Goal: Task Accomplishment & Management: Complete application form

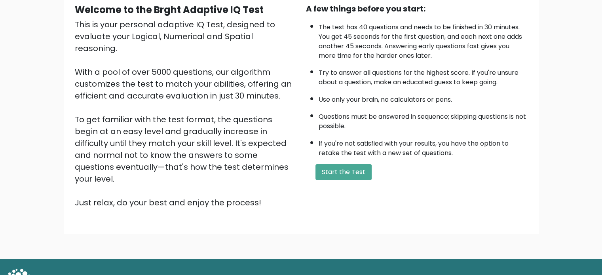
scroll to position [87, 0]
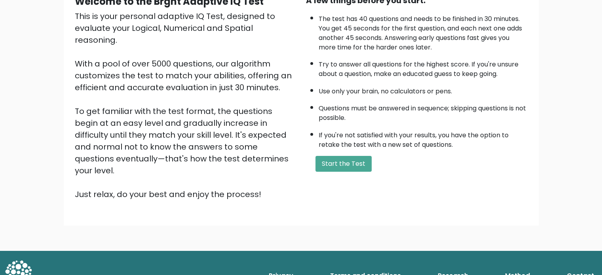
click at [197, 98] on div "This is your personal adaptive IQ Test, designed to evaluate your Logical, Nume…" at bounding box center [186, 105] width 222 height 190
click at [213, 97] on div "This is your personal adaptive IQ Test, designed to evaluate your Logical, Nume…" at bounding box center [186, 105] width 222 height 190
drag, startPoint x: 489, startPoint y: 159, endPoint x: 450, endPoint y: 291, distance: 136.9
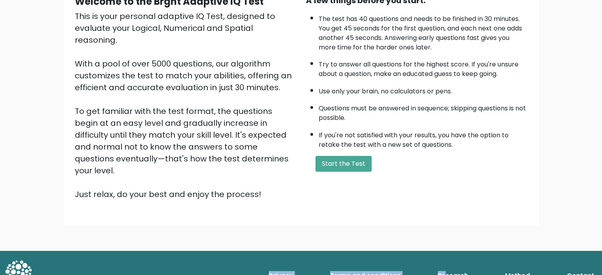
click at [450, 275] on html "BRGHT BRGHT Log in Take the test Take the test Welcome to the Brght Adaptive IQ…" at bounding box center [301, 106] width 602 height 386
click at [346, 160] on button "Start the Test" at bounding box center [343, 164] width 56 height 16
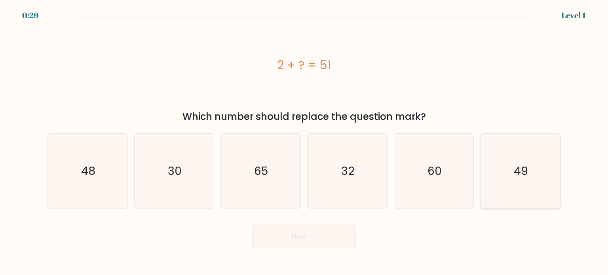
click at [508, 188] on icon "49" at bounding box center [520, 171] width 74 height 74
click at [304, 142] on input "f. 49" at bounding box center [304, 140] width 0 height 4
radio input "true"
click at [292, 239] on button "Next" at bounding box center [303, 236] width 103 height 25
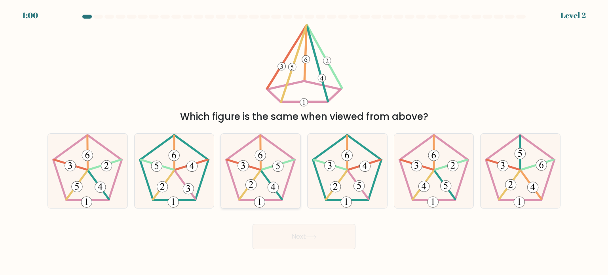
click at [268, 179] on 539 at bounding box center [272, 185] width 20 height 28
click at [304, 142] on input "c." at bounding box center [304, 140] width 0 height 4
radio input "true"
click at [269, 233] on button "Next" at bounding box center [303, 236] width 103 height 25
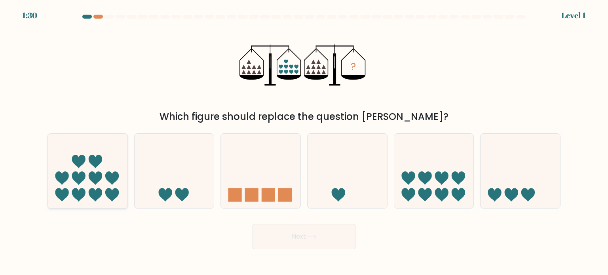
click at [104, 180] on icon at bounding box center [88, 171] width 80 height 66
click at [304, 142] on input "a." at bounding box center [304, 140] width 0 height 4
radio input "true"
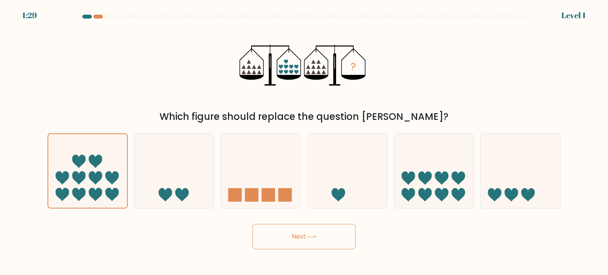
click at [282, 237] on button "Next" at bounding box center [303, 236] width 103 height 25
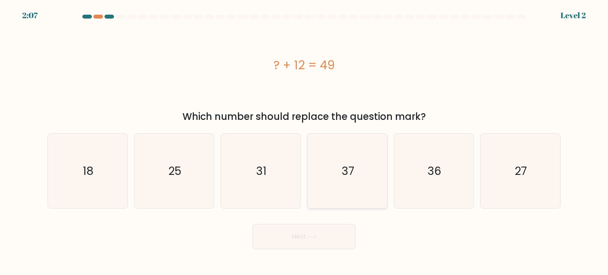
click at [372, 198] on icon "37" at bounding box center [347, 171] width 74 height 74
click at [304, 142] on input "d. 37" at bounding box center [304, 140] width 0 height 4
radio input "true"
click at [322, 240] on button "Next" at bounding box center [303, 236] width 103 height 25
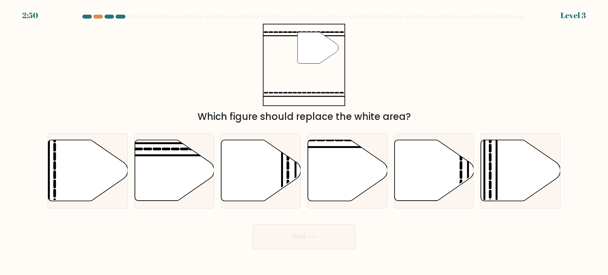
click at [314, 239] on icon at bounding box center [311, 237] width 11 height 4
click at [353, 195] on icon at bounding box center [348, 170] width 80 height 61
click at [304, 142] on input "d." at bounding box center [304, 140] width 0 height 4
radio input "true"
click at [326, 236] on button "Next" at bounding box center [303, 236] width 103 height 25
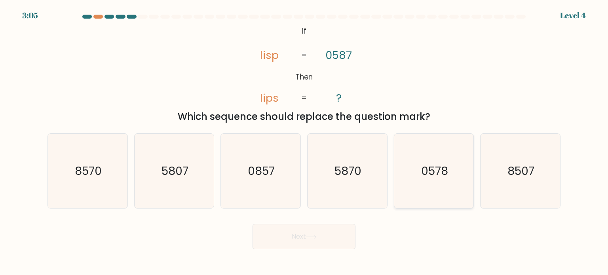
click at [439, 178] on text "0578" at bounding box center [434, 171] width 27 height 16
click at [304, 142] on input "e. 0578" at bounding box center [304, 140] width 0 height 4
radio input "true"
click at [333, 233] on button "Next" at bounding box center [303, 236] width 103 height 25
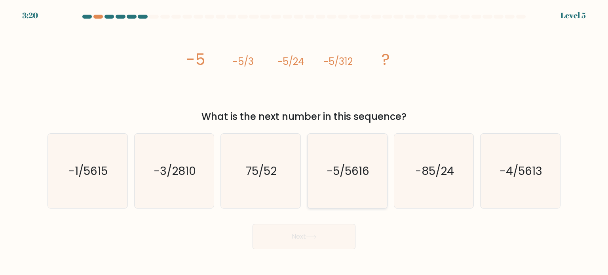
click at [345, 179] on icon "-5/5616" at bounding box center [347, 171] width 74 height 74
click at [304, 142] on input "d. -5/5616" at bounding box center [304, 140] width 0 height 4
radio input "true"
click at [290, 233] on button "Next" at bounding box center [303, 236] width 103 height 25
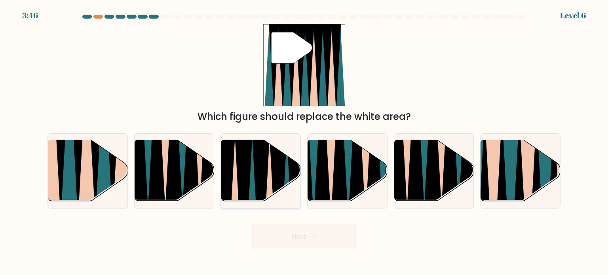
click at [254, 163] on icon at bounding box center [261, 204] width 18 height 159
click at [304, 142] on input "c." at bounding box center [304, 140] width 0 height 4
radio input "true"
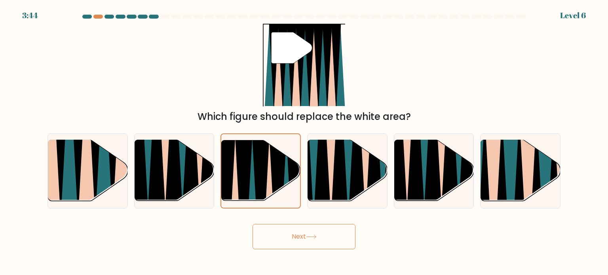
click at [283, 243] on button "Next" at bounding box center [303, 236] width 103 height 25
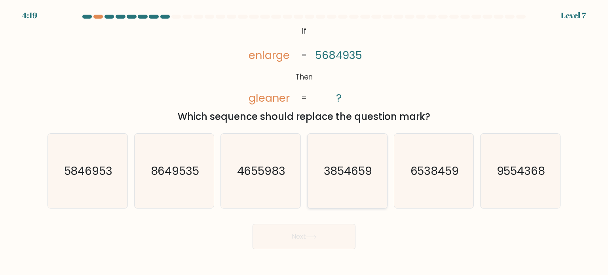
click at [348, 191] on icon "3854659" at bounding box center [347, 171] width 74 height 74
click at [304, 142] on input "d. 3854659" at bounding box center [304, 140] width 0 height 4
radio input "true"
click at [299, 239] on button "Next" at bounding box center [303, 236] width 103 height 25
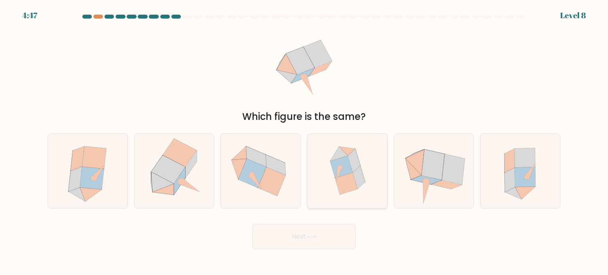
click at [373, 174] on icon at bounding box center [347, 171] width 72 height 74
click at [304, 142] on input "d." at bounding box center [304, 140] width 0 height 4
radio input "true"
click at [334, 237] on button "Next" at bounding box center [303, 236] width 103 height 25
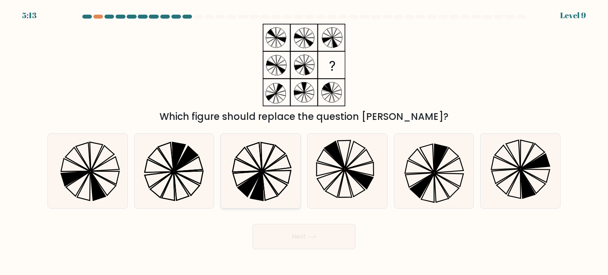
click at [256, 183] on icon at bounding box center [260, 171] width 74 height 74
click at [304, 142] on input "c." at bounding box center [304, 140] width 0 height 4
radio input "true"
click at [300, 237] on button "Next" at bounding box center [303, 236] width 103 height 25
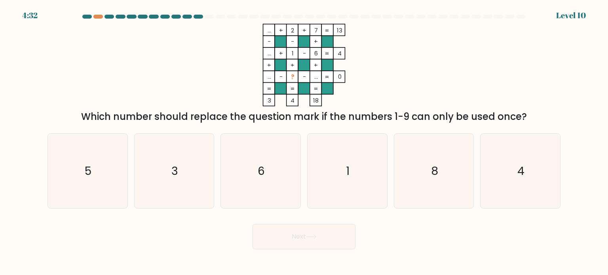
click at [508, 74] on div "... + 2 + 7 13 - - + ... + 1 - 6 4 + + + ... - ? - ... = 0 = = = = 3 4 18 = Whi…" at bounding box center [304, 74] width 522 height 100
click at [267, 157] on icon "6" at bounding box center [260, 171] width 74 height 74
click at [304, 142] on input "c. 6" at bounding box center [304, 140] width 0 height 4
radio input "true"
click at [291, 243] on button "Next" at bounding box center [303, 236] width 103 height 25
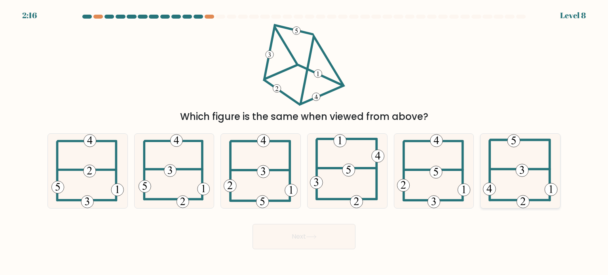
click at [511, 194] on icon at bounding box center [520, 171] width 75 height 74
click at [304, 142] on input "f." at bounding box center [304, 140] width 0 height 4
radio input "true"
click at [323, 243] on button "Next" at bounding box center [303, 236] width 103 height 25
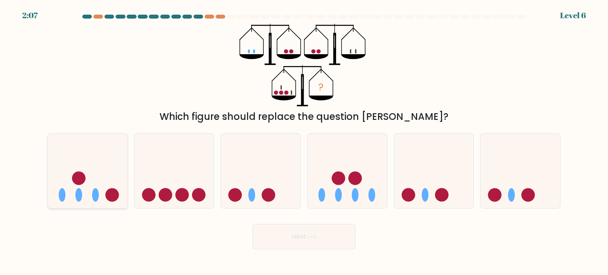
click at [113, 165] on icon at bounding box center [88, 171] width 80 height 66
click at [304, 142] on input "a." at bounding box center [304, 140] width 0 height 4
radio input "true"
click at [319, 240] on button "Next" at bounding box center [303, 236] width 103 height 25
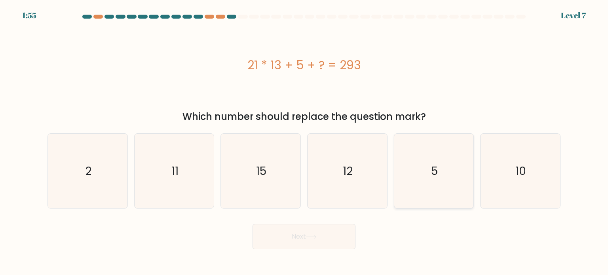
click at [445, 168] on icon "5" at bounding box center [433, 171] width 74 height 74
click at [304, 142] on input "e. 5" at bounding box center [304, 140] width 0 height 4
radio input "true"
click at [324, 240] on button "Next" at bounding box center [303, 236] width 103 height 25
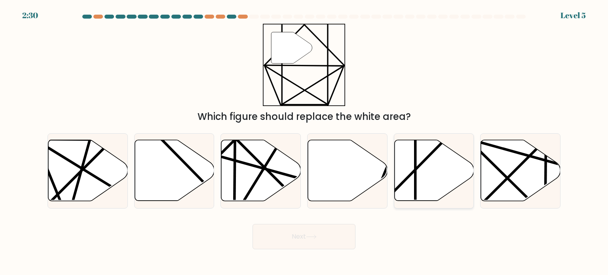
click at [421, 174] on icon at bounding box center [434, 170] width 80 height 61
click at [304, 142] on input "e." at bounding box center [304, 140] width 0 height 4
radio input "true"
click at [341, 235] on button "Next" at bounding box center [303, 236] width 103 height 25
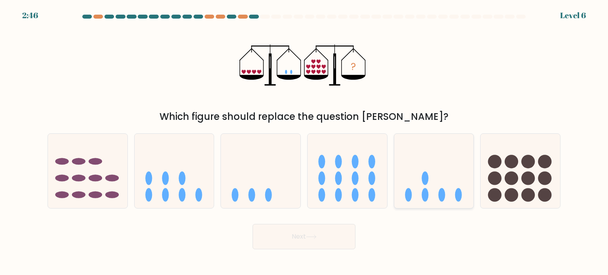
click at [446, 165] on icon at bounding box center [434, 171] width 80 height 66
click at [304, 142] on input "e." at bounding box center [304, 140] width 0 height 4
radio input "true"
click at [334, 234] on button "Next" at bounding box center [303, 236] width 103 height 25
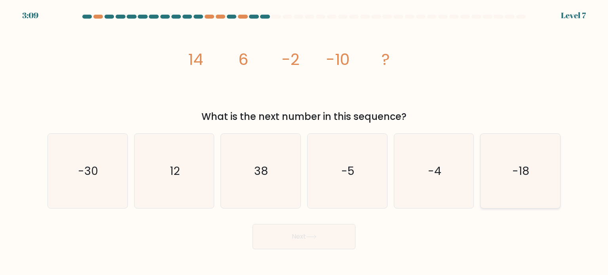
click at [493, 167] on icon "-18" at bounding box center [520, 171] width 74 height 74
click at [304, 142] on input "f. -18" at bounding box center [304, 140] width 0 height 4
radio input "true"
click at [324, 237] on button "Next" at bounding box center [303, 236] width 103 height 25
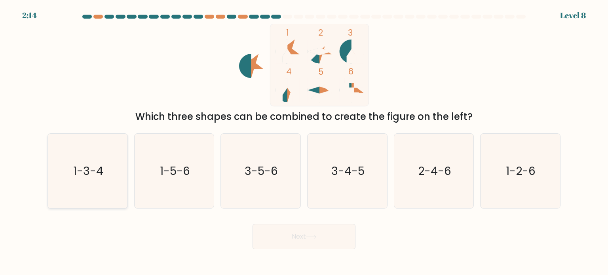
click at [68, 176] on icon "1-3-4" at bounding box center [87, 171] width 74 height 74
click at [304, 142] on input "a. 1-3-4" at bounding box center [304, 140] width 0 height 4
radio input "true"
click at [310, 243] on button "Next" at bounding box center [303, 236] width 103 height 25
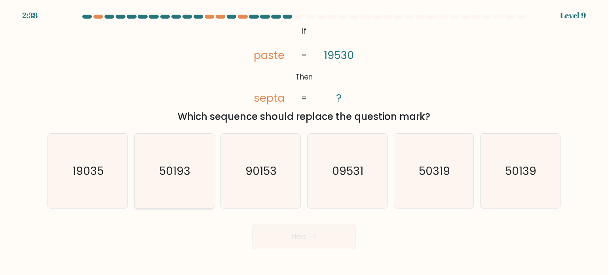
click at [161, 171] on text "50193" at bounding box center [174, 171] width 31 height 16
click at [304, 142] on input "b. 50193" at bounding box center [304, 140] width 0 height 4
radio input "true"
click at [294, 242] on button "Next" at bounding box center [303, 236] width 103 height 25
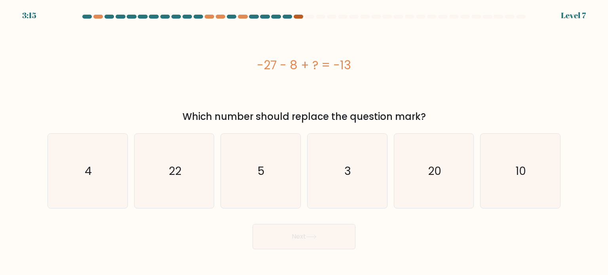
click at [297, 15] on div at bounding box center [298, 17] width 9 height 4
click at [155, 186] on icon "22" at bounding box center [174, 171] width 74 height 74
click at [304, 142] on input "b. 22" at bounding box center [304, 140] width 0 height 4
radio input "true"
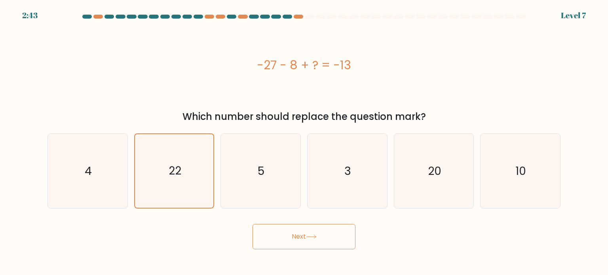
click at [345, 238] on button "Next" at bounding box center [303, 236] width 103 height 25
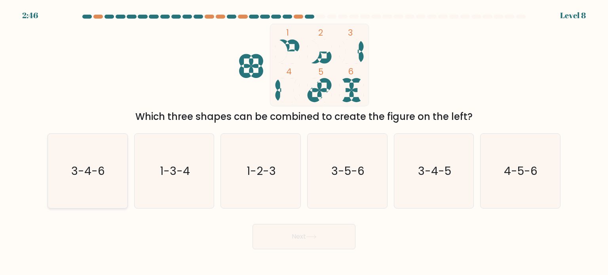
click at [94, 186] on icon "3-4-6" at bounding box center [87, 171] width 74 height 74
click at [304, 142] on input "a. 3-4-6" at bounding box center [304, 140] width 0 height 4
radio input "true"
click at [293, 237] on button "Next" at bounding box center [303, 236] width 103 height 25
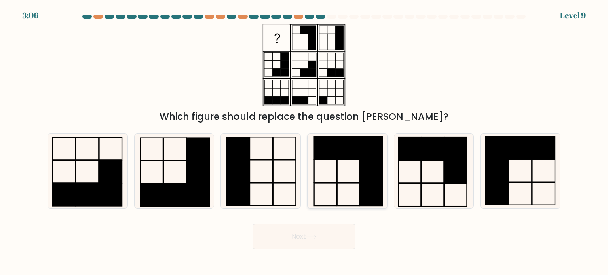
click at [353, 166] on icon at bounding box center [347, 171] width 74 height 74
click at [304, 142] on input "d." at bounding box center [304, 140] width 0 height 4
radio input "true"
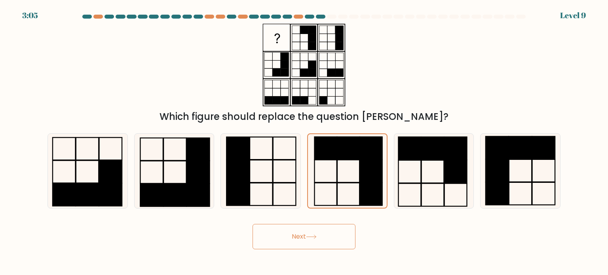
click at [314, 225] on button "Next" at bounding box center [303, 236] width 103 height 25
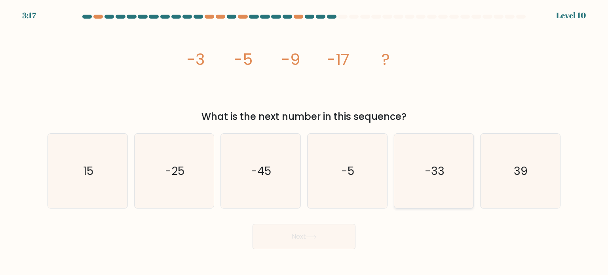
click at [446, 191] on icon "-33" at bounding box center [433, 171] width 74 height 74
click at [304, 142] on input "e. -33" at bounding box center [304, 140] width 0 height 4
radio input "true"
click at [316, 236] on icon at bounding box center [311, 237] width 11 height 4
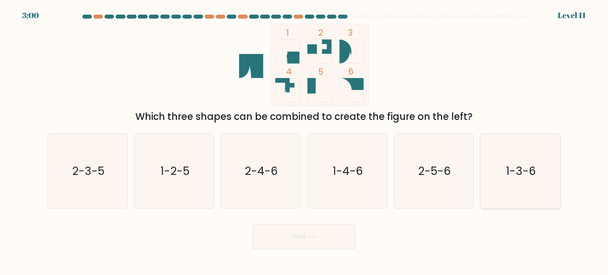
click at [534, 191] on icon "1-3-6" at bounding box center [520, 171] width 74 height 74
click at [304, 142] on input "f. 1-3-6" at bounding box center [304, 140] width 0 height 4
radio input "true"
click at [296, 238] on button "Next" at bounding box center [303, 236] width 103 height 25
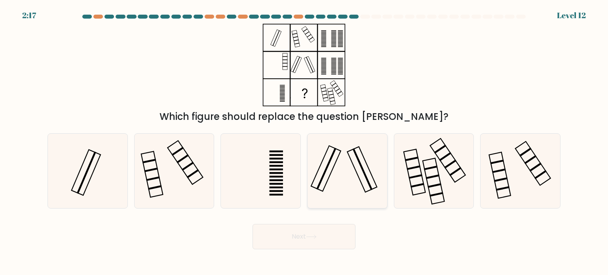
click at [340, 175] on icon at bounding box center [347, 171] width 74 height 74
click at [304, 142] on input "d." at bounding box center [304, 140] width 0 height 4
radio input "true"
click at [305, 235] on button "Next" at bounding box center [303, 236] width 103 height 25
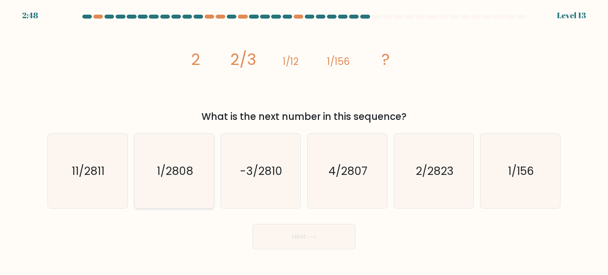
click at [176, 134] on icon "1/2808" at bounding box center [174, 171] width 74 height 74
click at [304, 138] on input "b. 1/2808" at bounding box center [304, 140] width 0 height 4
radio input "true"
click at [328, 237] on button "Next" at bounding box center [303, 236] width 103 height 25
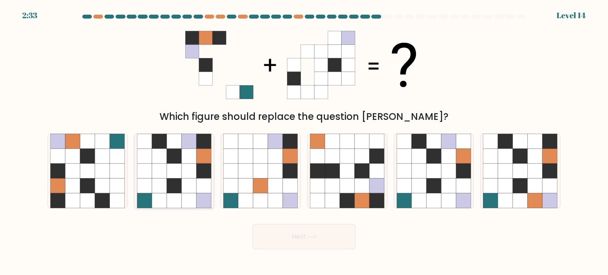
click at [163, 155] on icon at bounding box center [159, 155] width 15 height 15
click at [304, 142] on input "b." at bounding box center [304, 140] width 0 height 4
radio input "true"
click at [267, 242] on button "Next" at bounding box center [303, 236] width 103 height 25
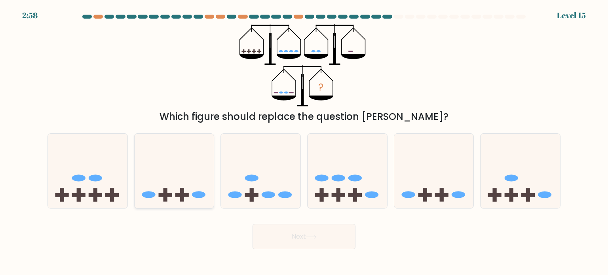
click at [181, 156] on icon at bounding box center [175, 171] width 80 height 66
click at [304, 142] on input "b." at bounding box center [304, 140] width 0 height 4
radio input "true"
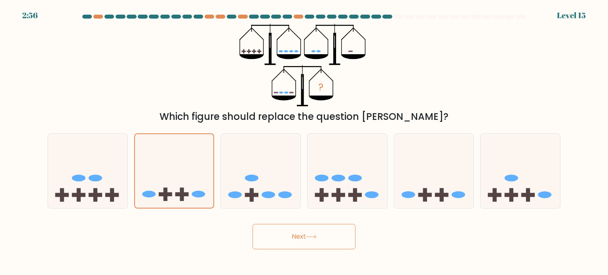
click at [314, 239] on button "Next" at bounding box center [303, 236] width 103 height 25
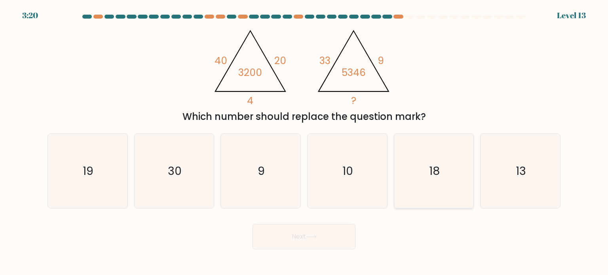
click at [432, 204] on icon "18" at bounding box center [433, 171] width 74 height 74
click at [304, 142] on input "e. 18" at bounding box center [304, 140] width 0 height 4
radio input "true"
click at [340, 242] on button "Next" at bounding box center [303, 236] width 103 height 25
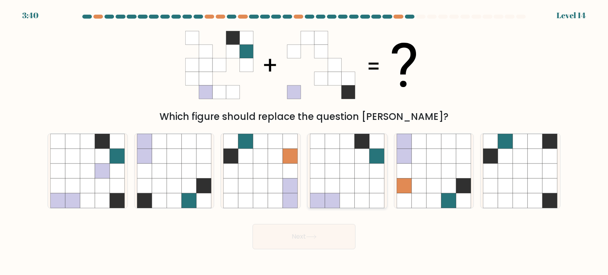
click at [325, 186] on icon at bounding box center [332, 185] width 15 height 15
click at [304, 142] on input "d." at bounding box center [304, 140] width 0 height 4
radio input "true"
click at [79, 173] on icon at bounding box center [72, 170] width 15 height 15
click at [304, 142] on input "a." at bounding box center [304, 140] width 0 height 4
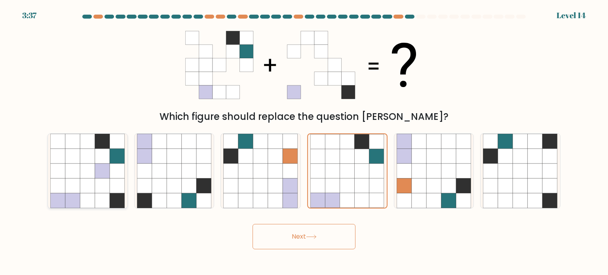
radio input "true"
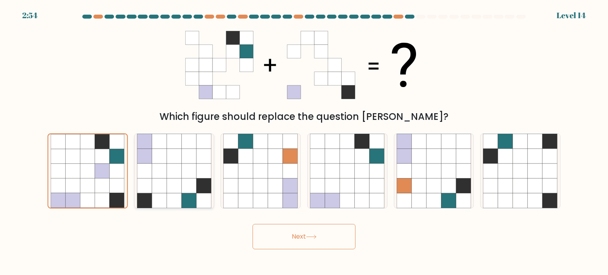
click at [168, 174] on icon at bounding box center [174, 170] width 15 height 15
click at [304, 142] on input "b." at bounding box center [304, 140] width 0 height 4
radio input "true"
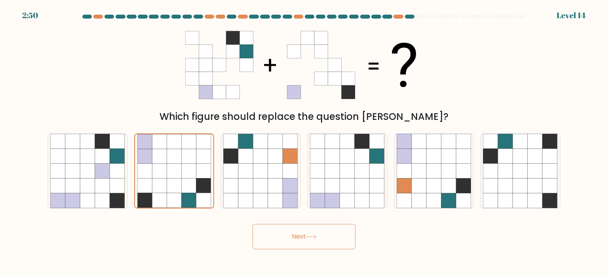
click at [302, 238] on button "Next" at bounding box center [303, 236] width 103 height 25
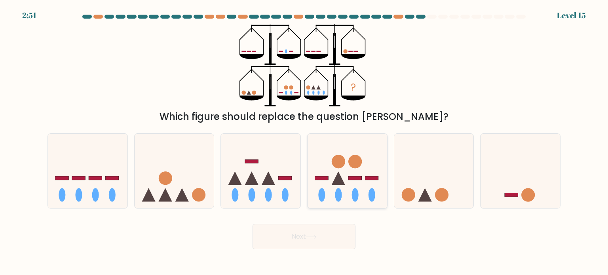
click at [360, 171] on icon at bounding box center [347, 171] width 80 height 66
click at [304, 142] on input "d." at bounding box center [304, 140] width 0 height 4
radio input "true"
click at [326, 234] on button "Next" at bounding box center [303, 236] width 103 height 25
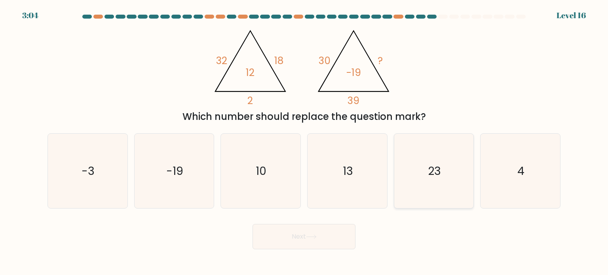
click at [402, 173] on icon "23" at bounding box center [433, 171] width 74 height 74
click at [304, 142] on input "e. 23" at bounding box center [304, 140] width 0 height 4
radio input "true"
click at [326, 241] on button "Next" at bounding box center [303, 236] width 103 height 25
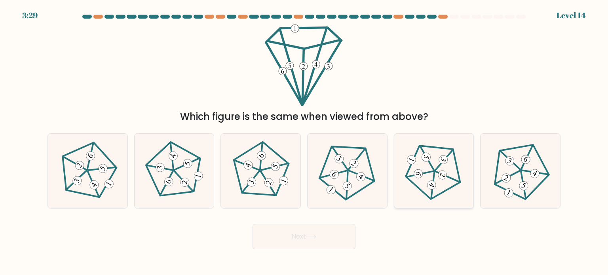
click at [438, 193] on icon at bounding box center [434, 171] width 60 height 60
click at [304, 142] on input "e." at bounding box center [304, 140] width 0 height 4
radio input "true"
click at [326, 237] on button "Next" at bounding box center [303, 236] width 103 height 25
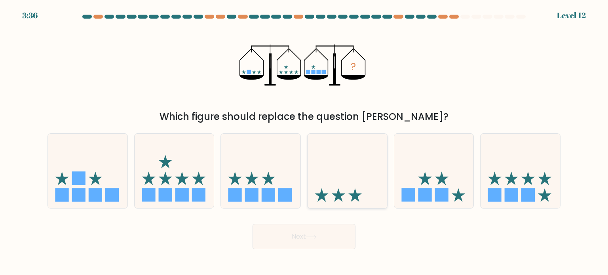
click at [346, 194] on icon at bounding box center [347, 171] width 80 height 66
click at [304, 142] on input "d." at bounding box center [304, 140] width 0 height 4
radio input "true"
click at [316, 236] on icon at bounding box center [311, 237] width 11 height 4
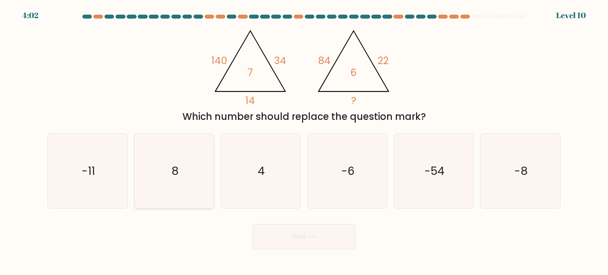
click at [185, 153] on icon "8" at bounding box center [174, 171] width 74 height 74
click at [304, 142] on input "b. 8" at bounding box center [304, 140] width 0 height 4
radio input "true"
click at [330, 233] on button "Next" at bounding box center [303, 236] width 103 height 25
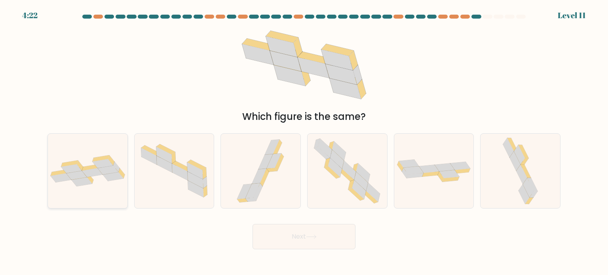
click at [89, 182] on icon at bounding box center [82, 181] width 21 height 9
click at [304, 142] on input "a." at bounding box center [304, 140] width 0 height 4
radio input "true"
click at [290, 243] on button "Next" at bounding box center [303, 236] width 103 height 25
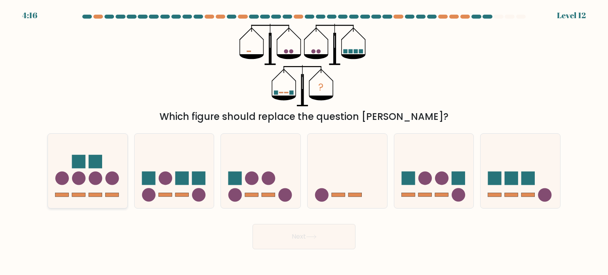
click at [104, 181] on icon at bounding box center [88, 171] width 80 height 66
click at [304, 142] on input "a." at bounding box center [304, 140] width 0 height 4
radio input "true"
click at [321, 240] on button "Next" at bounding box center [303, 236] width 103 height 25
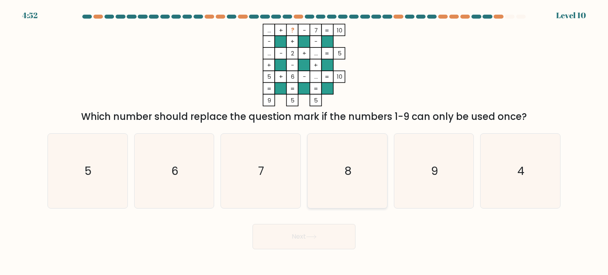
click at [335, 199] on icon "8" at bounding box center [347, 171] width 74 height 74
click at [304, 142] on input "d. 8" at bounding box center [304, 140] width 0 height 4
radio input "true"
click at [315, 238] on icon at bounding box center [311, 237] width 11 height 4
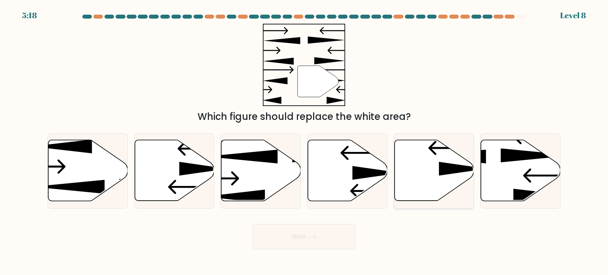
click at [416, 165] on icon at bounding box center [434, 170] width 80 height 61
click at [304, 142] on input "e." at bounding box center [304, 140] width 0 height 4
radio input "true"
click at [336, 234] on button "Next" at bounding box center [303, 236] width 103 height 25
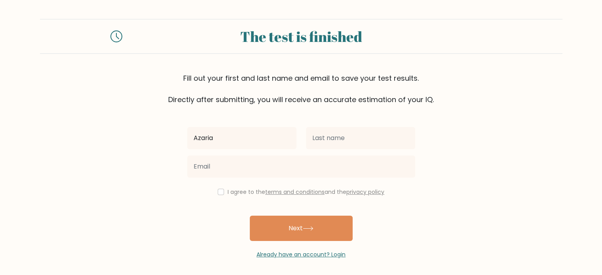
type input "Azaria"
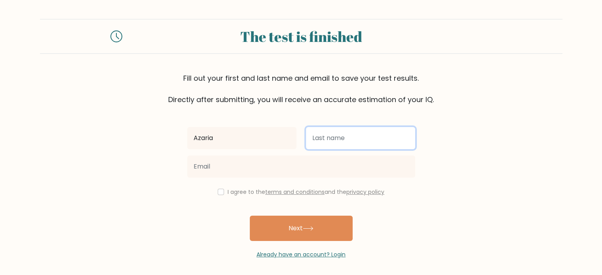
click at [326, 139] on input "text" at bounding box center [360, 138] width 109 height 22
type input "[PERSON_NAME]"
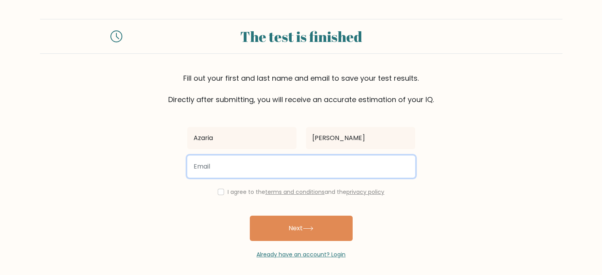
click at [302, 170] on input "email" at bounding box center [301, 166] width 228 height 22
type input "[EMAIL_ADDRESS][DOMAIN_NAME]"
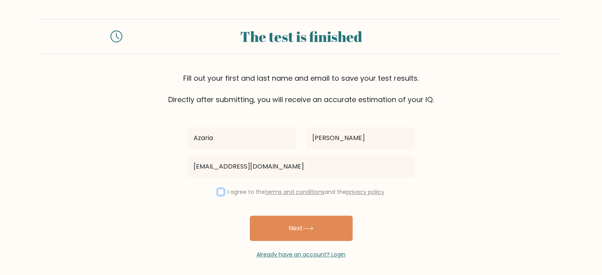
click at [220, 193] on input "checkbox" at bounding box center [221, 192] width 6 height 6
checkbox input "true"
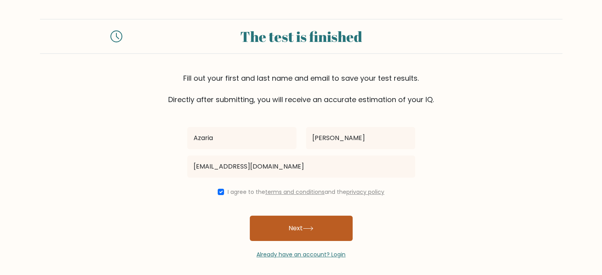
click at [306, 225] on button "Next" at bounding box center [301, 228] width 103 height 25
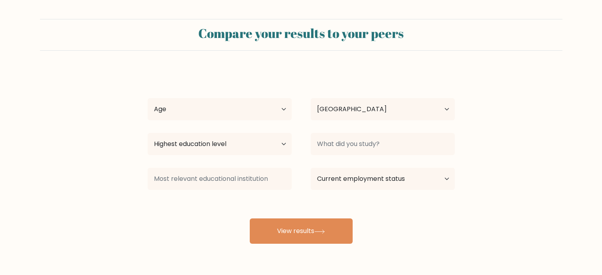
select select "ID"
click at [275, 107] on select "Age Under 18 years old 18-24 years old 25-34 years old 35-44 years old 45-54 ye…" at bounding box center [220, 109] width 144 height 22
select select "18_24"
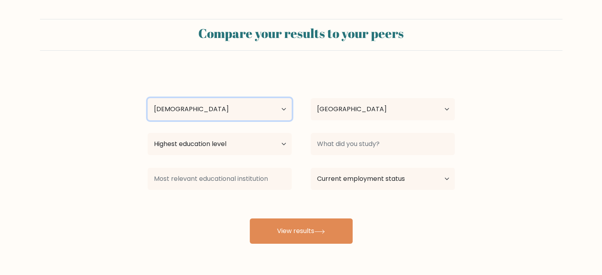
click at [148, 98] on select "Age Under 18 years old 18-24 years old 25-34 years old 35-44 years old 45-54 ye…" at bounding box center [220, 109] width 144 height 22
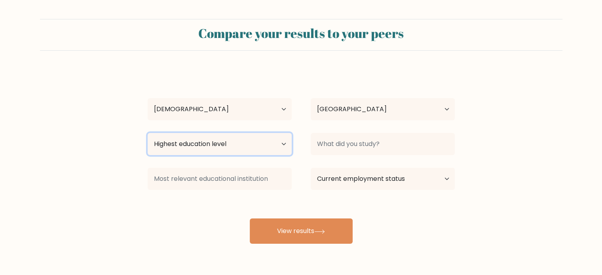
click at [262, 150] on select "Highest education level No schooling Primary Lower Secondary Upper Secondary Oc…" at bounding box center [220, 144] width 144 height 22
select select "bachelors_degree"
click at [148, 133] on select "Highest education level No schooling Primary Lower Secondary Upper Secondary Oc…" at bounding box center [220, 144] width 144 height 22
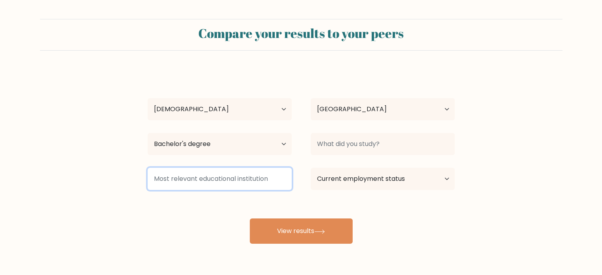
click at [246, 176] on input at bounding box center [220, 179] width 144 height 22
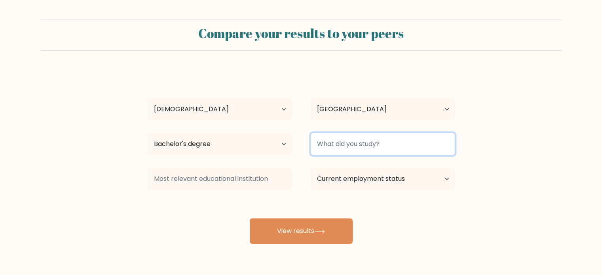
click at [404, 150] on input at bounding box center [383, 144] width 144 height 22
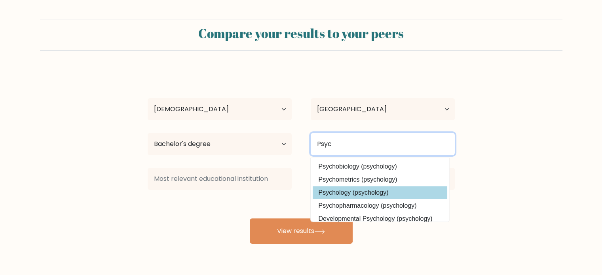
type input "Psyc"
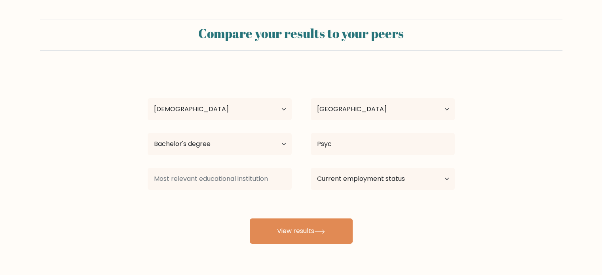
click at [390, 189] on div "Azaria Clarissa Age Under 18 years old 18-24 years old 25-34 years old 35-44 ye…" at bounding box center [301, 157] width 316 height 174
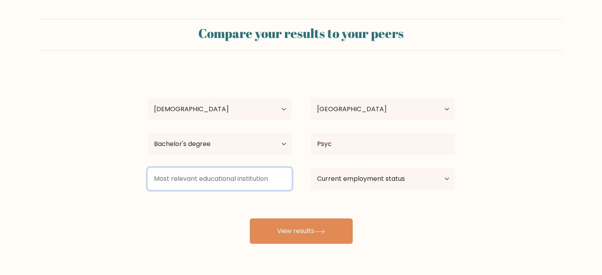
click at [250, 186] on input at bounding box center [220, 179] width 144 height 22
type input "Gunadarma"
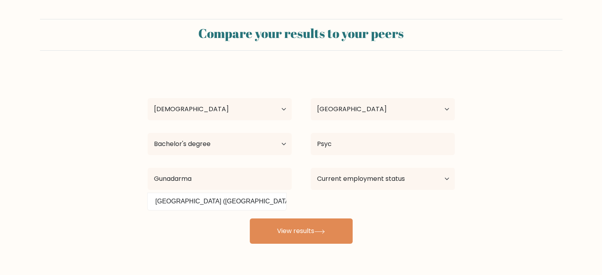
click at [238, 207] on div "Azaria Clarissa Age Under 18 years old 18-24 years old 25-34 years old 35-44 ye…" at bounding box center [301, 157] width 316 height 174
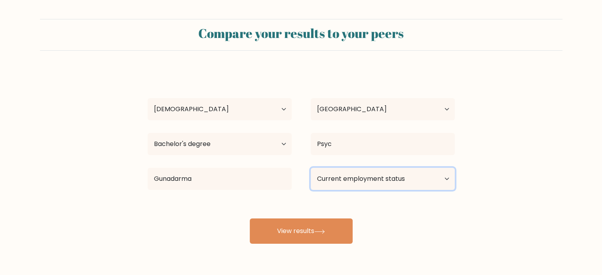
click at [368, 178] on select "Current employment status Employed Student Retired Other / prefer not to answer" at bounding box center [383, 179] width 144 height 22
select select "employed"
click at [311, 168] on select "Current employment status Employed Student Retired Other / prefer not to answer" at bounding box center [383, 179] width 144 height 22
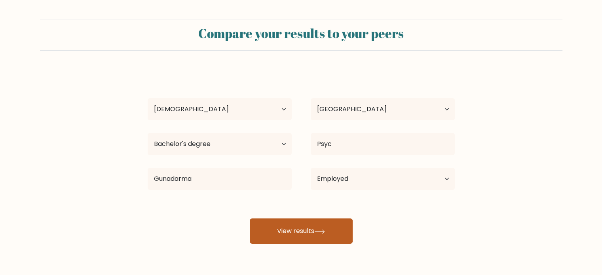
click at [321, 226] on div "Azaria Clarissa Age Under 18 years old 18-24 years old 25-34 years old 35-44 ye…" at bounding box center [301, 157] width 316 height 174
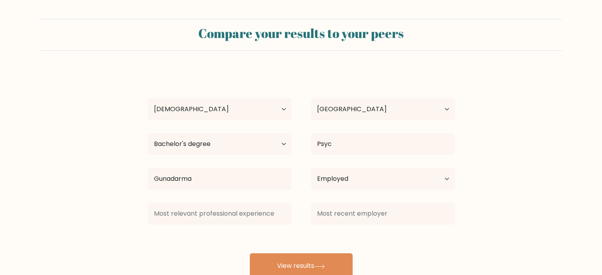
scroll to position [25, 0]
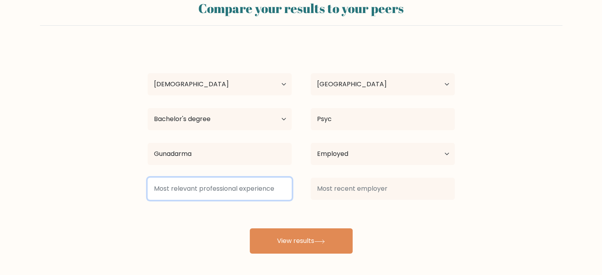
click at [260, 189] on input at bounding box center [220, 189] width 144 height 22
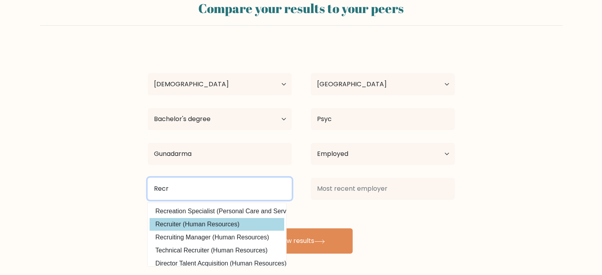
type input "Recr"
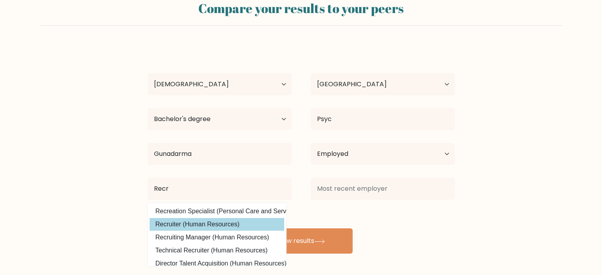
click at [237, 227] on div "Azaria Clarissa Age Under 18 years old 18-24 years old 25-34 years old 35-44 ye…" at bounding box center [301, 149] width 316 height 209
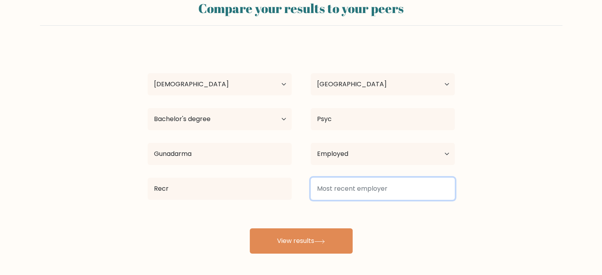
click at [361, 188] on input at bounding box center [383, 189] width 144 height 22
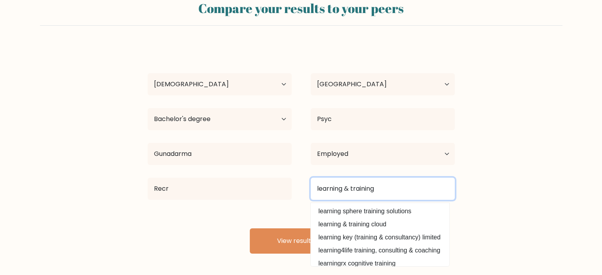
type input "learning & training"
click at [250, 228] on button "View results" at bounding box center [301, 240] width 103 height 25
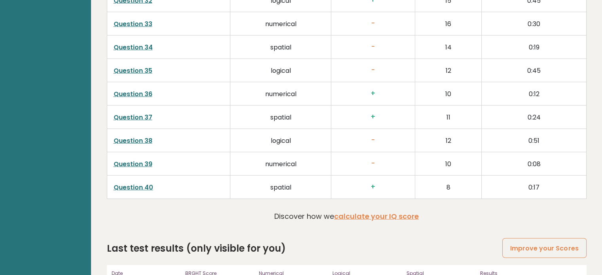
scroll to position [2034, 0]
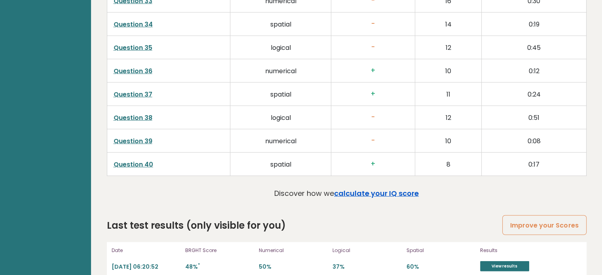
click at [369, 188] on link "calculate your IQ score" at bounding box center [376, 193] width 85 height 10
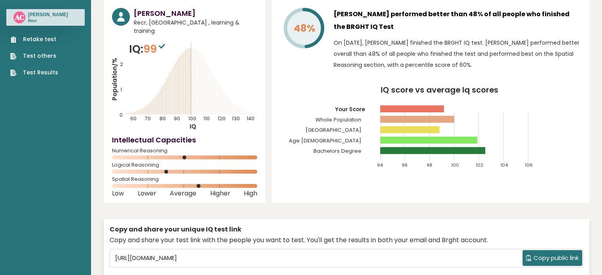
scroll to position [32, 0]
click at [61, 37] on div "Retake test Test others Test Results" at bounding box center [45, 51] width 78 height 51
click at [35, 39] on link "Retake test" at bounding box center [34, 40] width 48 height 8
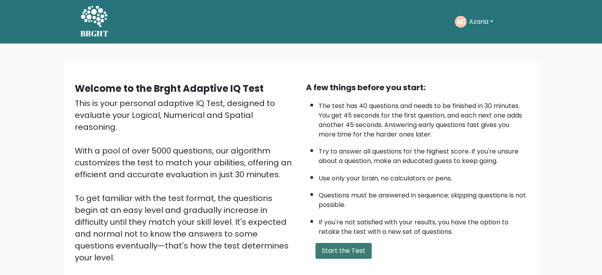
click at [352, 246] on button "Start the Test" at bounding box center [343, 251] width 56 height 16
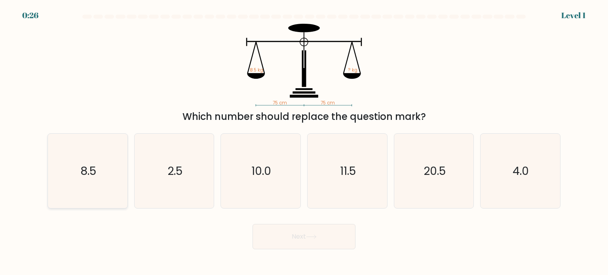
click at [112, 167] on icon "8.5" at bounding box center [87, 171] width 74 height 74
click at [304, 142] on input "a. 8.5" at bounding box center [304, 140] width 0 height 4
radio input "true"
click at [292, 233] on button "Next" at bounding box center [303, 236] width 103 height 25
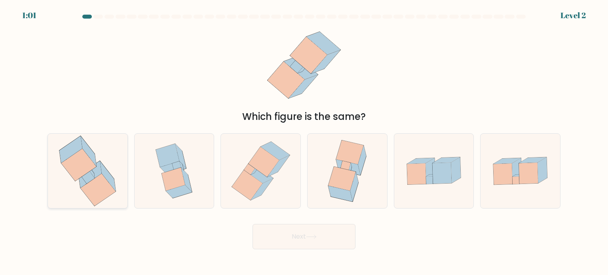
click at [84, 177] on icon at bounding box center [87, 177] width 13 height 13
click at [304, 142] on input "a." at bounding box center [304, 140] width 0 height 4
radio input "true"
click at [316, 237] on icon at bounding box center [311, 237] width 11 height 4
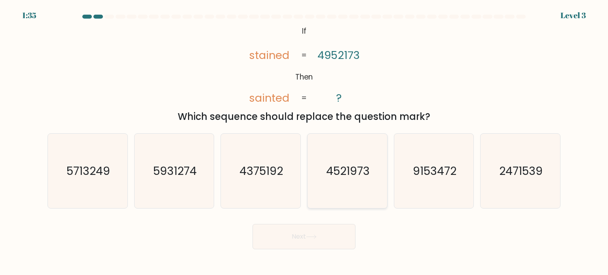
click at [352, 167] on text "4521973" at bounding box center [348, 171] width 44 height 16
click at [304, 142] on input "d. 4521973" at bounding box center [304, 140] width 0 height 4
radio input "true"
click at [321, 240] on button "Next" at bounding box center [303, 236] width 103 height 25
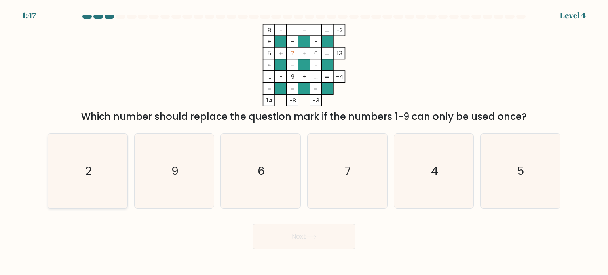
click at [72, 179] on icon "2" at bounding box center [87, 171] width 74 height 74
click at [304, 142] on input "a. 2" at bounding box center [304, 140] width 0 height 4
radio input "true"
click at [310, 242] on button "Next" at bounding box center [303, 236] width 103 height 25
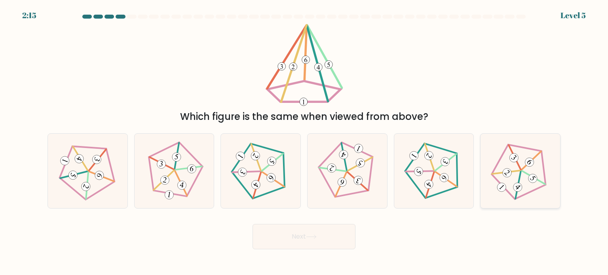
click at [511, 178] on icon at bounding box center [520, 171] width 60 height 60
click at [304, 142] on input "f." at bounding box center [304, 140] width 0 height 4
radio input "true"
click at [337, 239] on button "Next" at bounding box center [303, 236] width 103 height 25
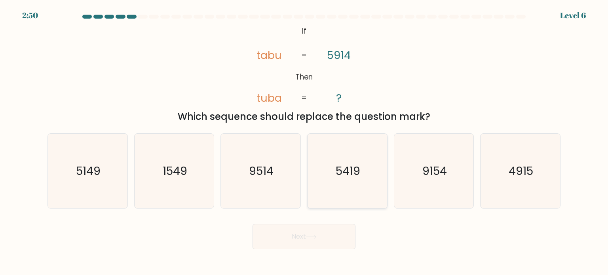
click at [346, 173] on text "5419" at bounding box center [347, 171] width 25 height 16
click at [304, 142] on input "d. 5419" at bounding box center [304, 140] width 0 height 4
radio input "true"
click at [322, 239] on button "Next" at bounding box center [303, 236] width 103 height 25
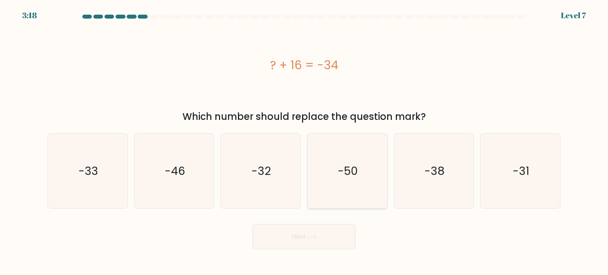
click at [360, 175] on icon "-50" at bounding box center [347, 171] width 74 height 74
click at [304, 142] on input "d. -50" at bounding box center [304, 140] width 0 height 4
radio input "true"
click at [326, 235] on button "Next" at bounding box center [303, 236] width 103 height 25
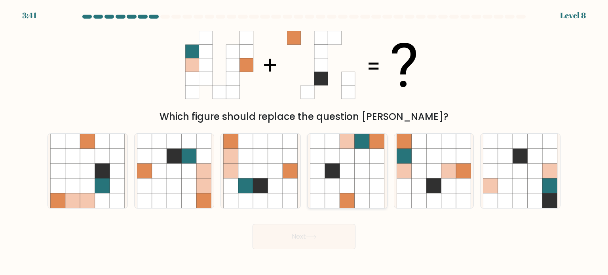
click at [371, 178] on icon at bounding box center [377, 170] width 15 height 15
click at [304, 142] on input "d." at bounding box center [304, 140] width 0 height 4
radio input "true"
click at [324, 243] on button "Next" at bounding box center [303, 236] width 103 height 25
click at [328, 232] on button "Next" at bounding box center [303, 236] width 103 height 25
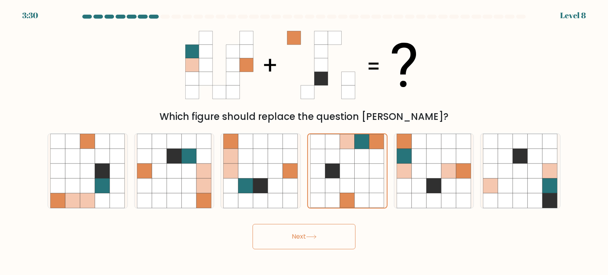
drag, startPoint x: 348, startPoint y: 189, endPoint x: 302, endPoint y: 235, distance: 64.9
click at [302, 235] on form at bounding box center [304, 132] width 608 height 235
click at [302, 235] on button "Next" at bounding box center [303, 236] width 103 height 25
click at [323, 243] on button "Next" at bounding box center [303, 236] width 103 height 25
click at [331, 232] on button "Next" at bounding box center [303, 236] width 103 height 25
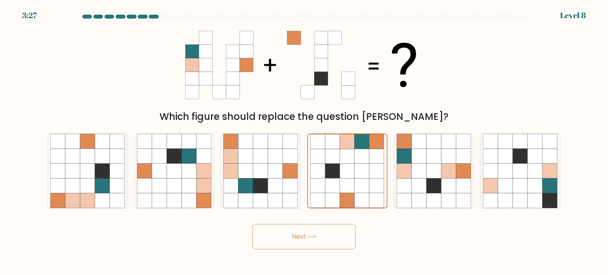
click at [331, 232] on button "Next" at bounding box center [303, 236] width 103 height 25
click at [434, 163] on icon at bounding box center [433, 155] width 15 height 15
click at [304, 142] on input "e." at bounding box center [304, 140] width 0 height 4
radio input "true"
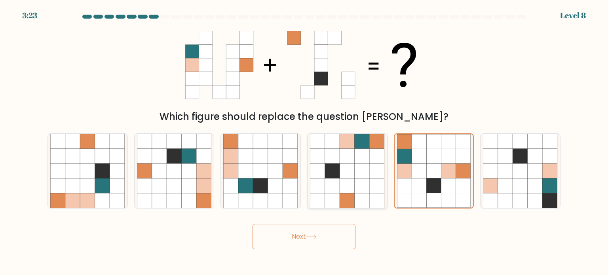
click at [351, 166] on icon at bounding box center [347, 170] width 15 height 15
click at [304, 142] on input "d." at bounding box center [304, 140] width 0 height 4
radio input "true"
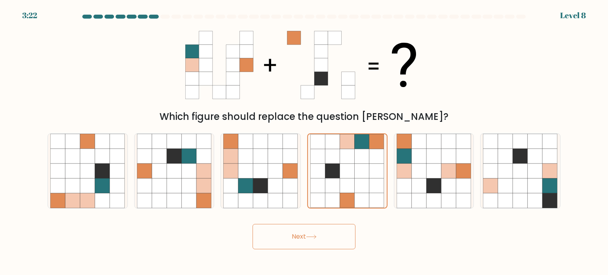
click at [291, 238] on button "Next" at bounding box center [303, 236] width 103 height 25
click at [327, 237] on button "Next" at bounding box center [303, 236] width 103 height 25
drag, startPoint x: 327, startPoint y: 237, endPoint x: 316, endPoint y: 237, distance: 10.3
click at [316, 237] on button "Next" at bounding box center [303, 236] width 103 height 25
click at [316, 237] on icon at bounding box center [310, 237] width 9 height 4
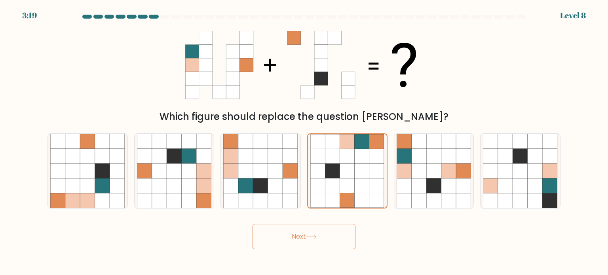
click at [316, 237] on icon at bounding box center [310, 237] width 9 height 4
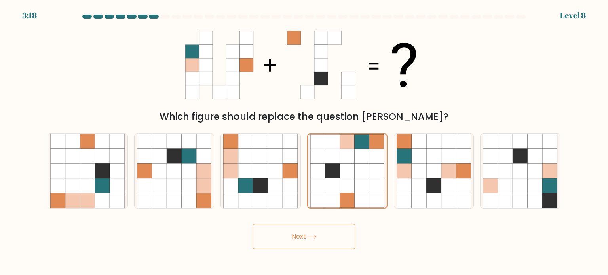
click at [316, 237] on icon at bounding box center [310, 237] width 9 height 4
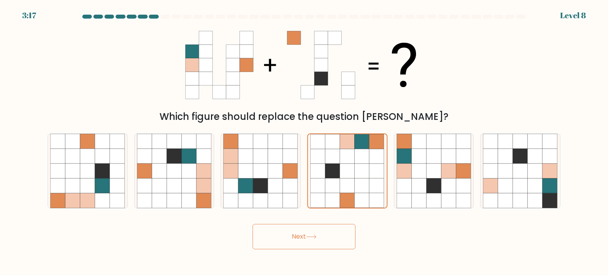
click at [316, 237] on icon at bounding box center [310, 237] width 9 height 4
click at [378, 195] on icon at bounding box center [376, 200] width 15 height 15
click at [304, 142] on input "d." at bounding box center [304, 140] width 0 height 4
click at [328, 229] on button "Next" at bounding box center [303, 236] width 103 height 25
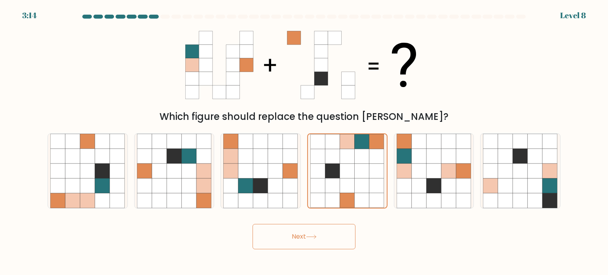
click at [328, 229] on button "Next" at bounding box center [303, 236] width 103 height 25
click at [307, 246] on button "Next" at bounding box center [303, 236] width 103 height 25
drag, startPoint x: 307, startPoint y: 246, endPoint x: 320, endPoint y: 235, distance: 16.3
click at [320, 235] on button "Next" at bounding box center [303, 236] width 103 height 25
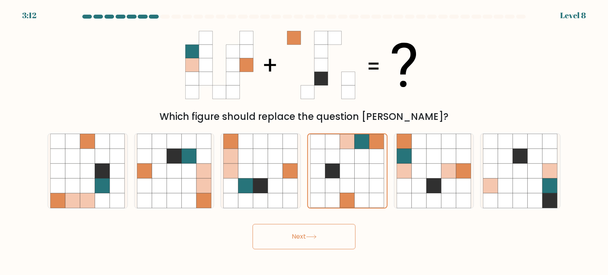
click at [320, 235] on button "Next" at bounding box center [303, 236] width 103 height 25
drag, startPoint x: 320, startPoint y: 235, endPoint x: 384, endPoint y: 245, distance: 64.8
click at [384, 245] on div "Next" at bounding box center [304, 233] width 522 height 31
click at [230, 63] on icon at bounding box center [232, 64] width 13 height 13
click at [329, 186] on icon at bounding box center [332, 185] width 15 height 15
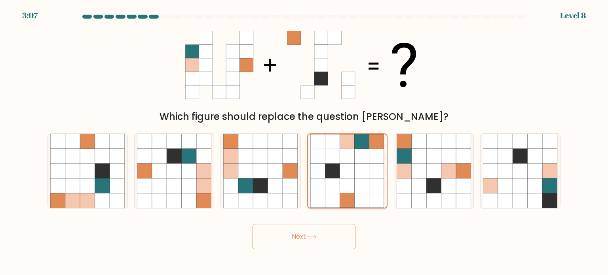
click at [304, 142] on input "d." at bounding box center [304, 140] width 0 height 4
click at [329, 186] on icon at bounding box center [332, 185] width 15 height 15
click at [304, 142] on input "d." at bounding box center [304, 140] width 0 height 4
click at [307, 223] on div "Next" at bounding box center [304, 233] width 522 height 31
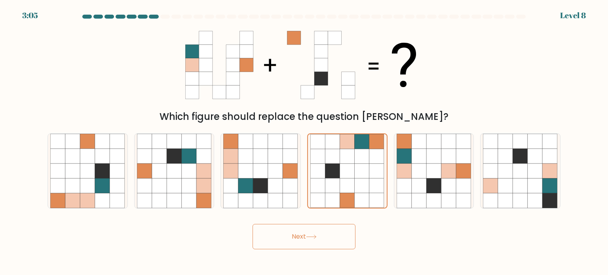
click at [307, 223] on div "Next" at bounding box center [304, 233] width 522 height 31
drag, startPoint x: 307, startPoint y: 223, endPoint x: 307, endPoint y: 241, distance: 17.8
click at [307, 241] on div "Next" at bounding box center [304, 233] width 522 height 31
click at [307, 241] on button "Next" at bounding box center [303, 236] width 103 height 25
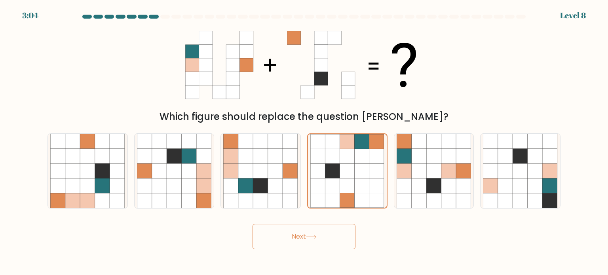
click at [307, 241] on button "Next" at bounding box center [303, 236] width 103 height 25
click at [329, 184] on icon at bounding box center [332, 185] width 15 height 15
click at [304, 142] on input "d." at bounding box center [304, 140] width 0 height 4
click at [315, 239] on icon at bounding box center [311, 237] width 11 height 4
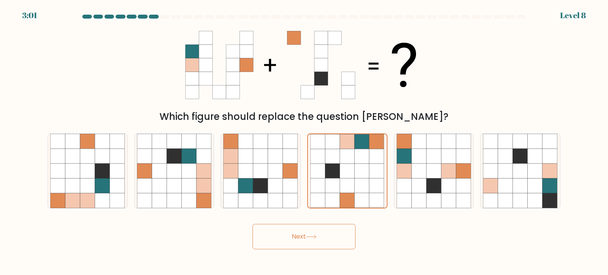
click at [315, 239] on icon at bounding box center [311, 237] width 11 height 4
click at [357, 165] on icon at bounding box center [361, 170] width 15 height 15
click at [304, 142] on input "d." at bounding box center [304, 140] width 0 height 4
click at [453, 183] on icon at bounding box center [448, 185] width 15 height 15
click at [304, 142] on input "e." at bounding box center [304, 140] width 0 height 4
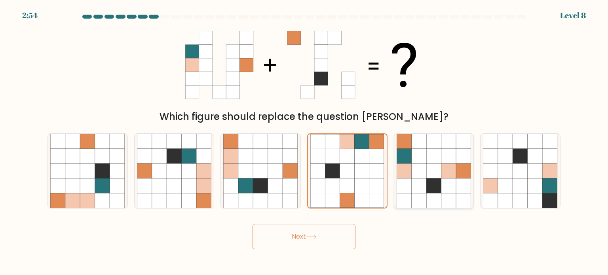
radio input "true"
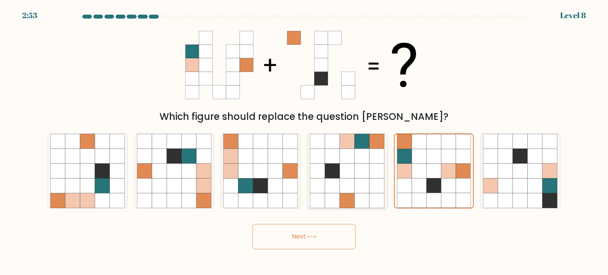
click at [351, 199] on icon at bounding box center [347, 200] width 15 height 15
click at [304, 142] on input "d." at bounding box center [304, 140] width 0 height 4
radio input "true"
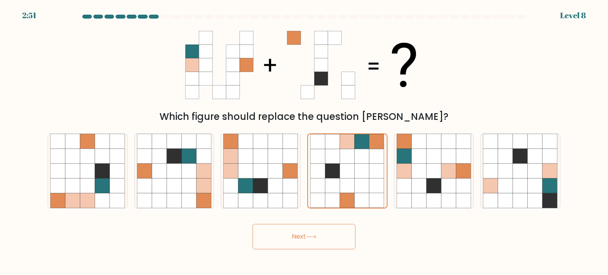
click at [319, 235] on button "Next" at bounding box center [303, 236] width 103 height 25
click at [349, 182] on icon at bounding box center [347, 185] width 15 height 15
click at [304, 142] on input "d." at bounding box center [304, 140] width 0 height 4
radio input "true"
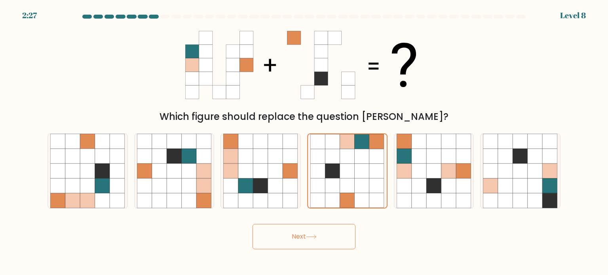
click at [318, 234] on button "Next" at bounding box center [303, 236] width 103 height 25
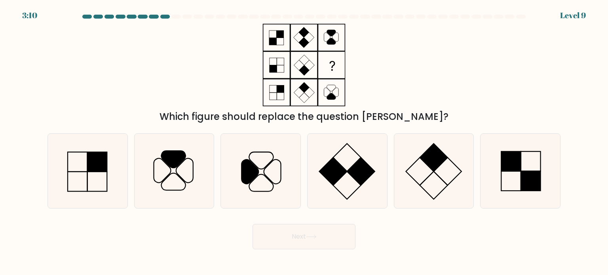
click at [299, 234] on button "Next" at bounding box center [303, 236] width 103 height 25
click at [180, 156] on icon at bounding box center [173, 159] width 24 height 17
click at [304, 142] on input "b." at bounding box center [304, 140] width 0 height 4
radio input "true"
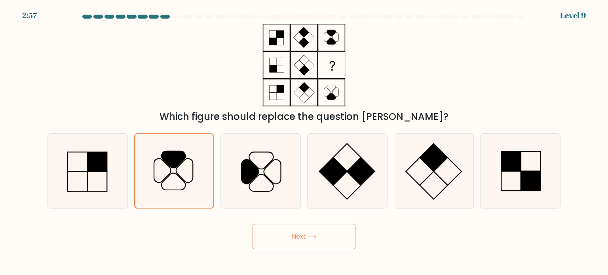
click at [300, 231] on button "Next" at bounding box center [303, 236] width 103 height 25
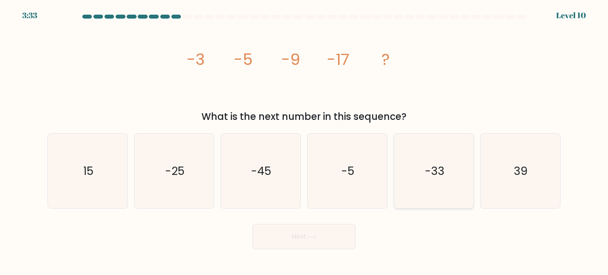
click at [421, 175] on icon "-33" at bounding box center [433, 171] width 74 height 74
click at [304, 142] on input "e. -33" at bounding box center [304, 140] width 0 height 4
radio input "true"
click at [316, 244] on button "Next" at bounding box center [303, 236] width 103 height 25
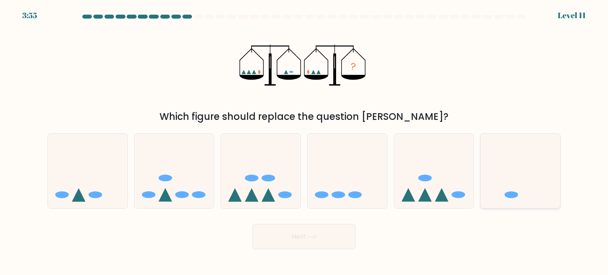
click at [512, 178] on icon at bounding box center [520, 171] width 80 height 66
click at [304, 142] on input "f." at bounding box center [304, 140] width 0 height 4
radio input "true"
click at [320, 243] on button "Next" at bounding box center [303, 236] width 103 height 25
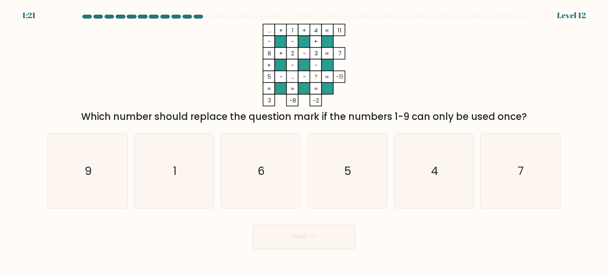
click at [560, 191] on div "f. 7" at bounding box center [520, 170] width 87 height 75
click at [525, 183] on icon "7" at bounding box center [520, 171] width 74 height 74
click at [304, 142] on input "f. 7" at bounding box center [304, 140] width 0 height 4
radio input "true"
click at [285, 243] on button "Next" at bounding box center [303, 236] width 103 height 25
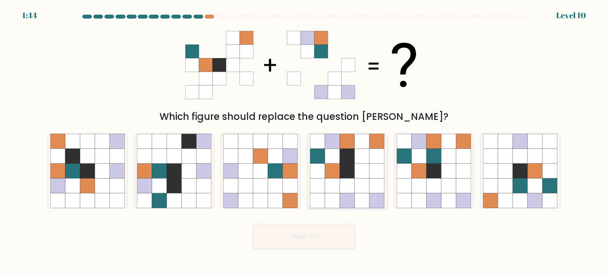
click at [347, 155] on icon at bounding box center [347, 155] width 15 height 15
click at [304, 142] on input "d." at bounding box center [304, 140] width 0 height 4
radio input "true"
click at [443, 168] on icon at bounding box center [448, 170] width 15 height 15
click at [304, 142] on input "e." at bounding box center [304, 140] width 0 height 4
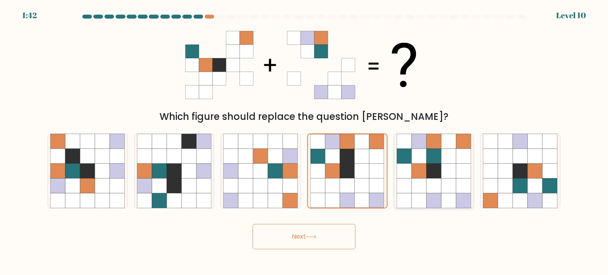
radio input "true"
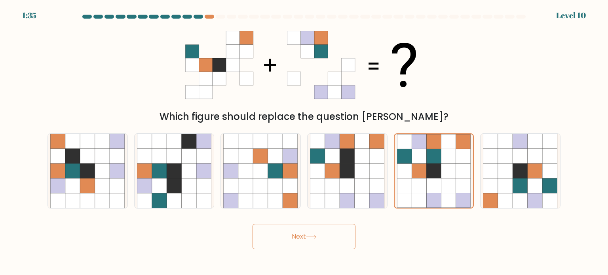
click at [316, 241] on button "Next" at bounding box center [303, 236] width 103 height 25
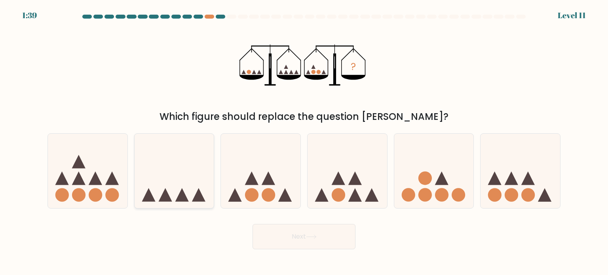
click at [195, 178] on icon at bounding box center [175, 171] width 80 height 66
click at [304, 142] on input "b." at bounding box center [304, 140] width 0 height 4
radio input "true"
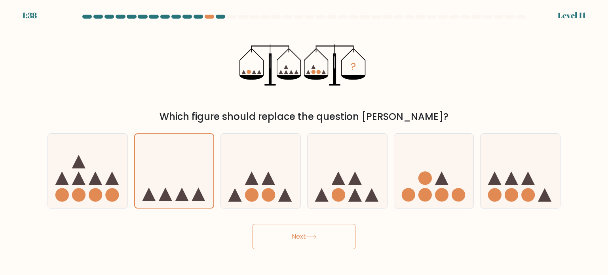
click at [279, 241] on button "Next" at bounding box center [303, 236] width 103 height 25
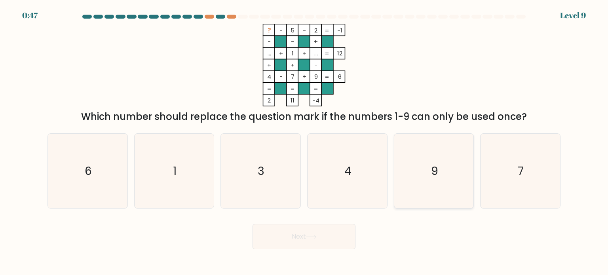
click at [423, 158] on icon "9" at bounding box center [433, 171] width 74 height 74
click at [304, 142] on input "e. 9" at bounding box center [304, 140] width 0 height 4
radio input "true"
click at [97, 144] on icon "6" at bounding box center [87, 171] width 74 height 74
click at [304, 142] on input "a. 6" at bounding box center [304, 140] width 0 height 4
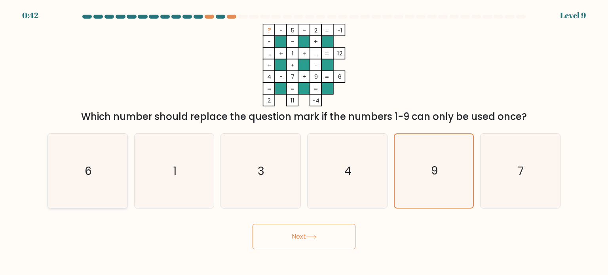
radio input "true"
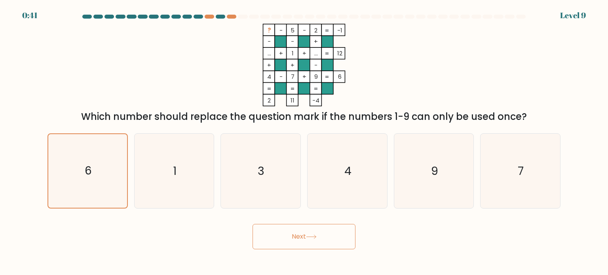
click at [296, 236] on button "Next" at bounding box center [303, 236] width 103 height 25
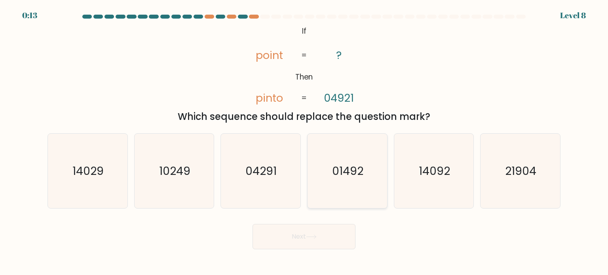
click at [351, 172] on text "01492" at bounding box center [347, 171] width 31 height 16
click at [304, 142] on input "d. 01492" at bounding box center [304, 140] width 0 height 4
radio input "true"
click at [318, 229] on button "Next" at bounding box center [303, 236] width 103 height 25
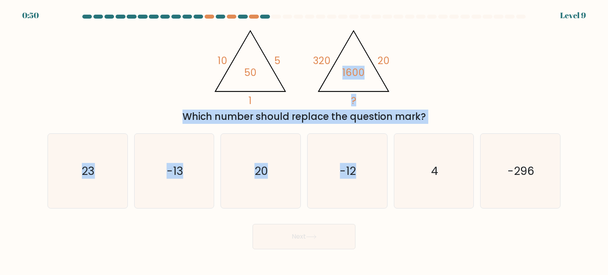
drag, startPoint x: 391, startPoint y: 138, endPoint x: 395, endPoint y: 83, distance: 54.3
click at [395, 83] on form at bounding box center [304, 132] width 608 height 235
click at [432, 83] on div "@import url('https://fonts.googleapis.com/css?family=Abril+Fatface:400,100,100i…" at bounding box center [304, 74] width 522 height 100
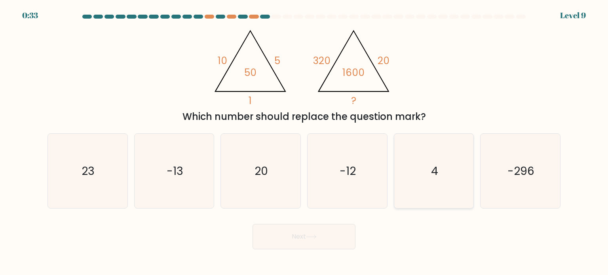
click at [439, 180] on icon "4" at bounding box center [433, 171] width 74 height 74
click at [304, 142] on input "e. 4" at bounding box center [304, 140] width 0 height 4
radio input "true"
click at [340, 241] on button "Next" at bounding box center [303, 236] width 103 height 25
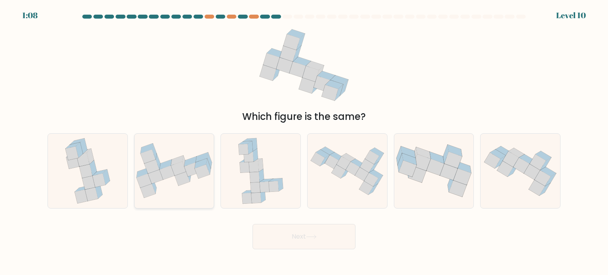
click at [180, 153] on icon at bounding box center [175, 170] width 80 height 55
click at [304, 142] on input "b." at bounding box center [304, 140] width 0 height 4
radio input "true"
click at [296, 244] on button "Next" at bounding box center [303, 236] width 103 height 25
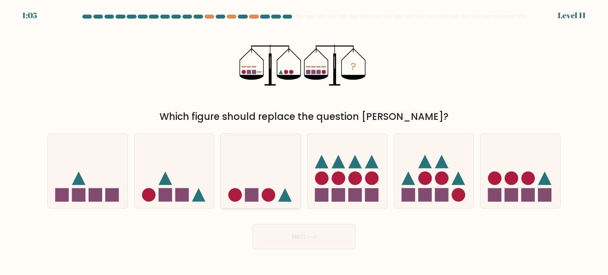
click at [258, 188] on icon at bounding box center [261, 171] width 80 height 66
click at [304, 142] on input "c." at bounding box center [304, 140] width 0 height 4
radio input "true"
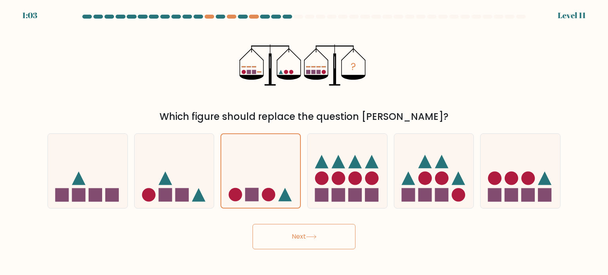
click at [284, 239] on button "Next" at bounding box center [303, 236] width 103 height 25
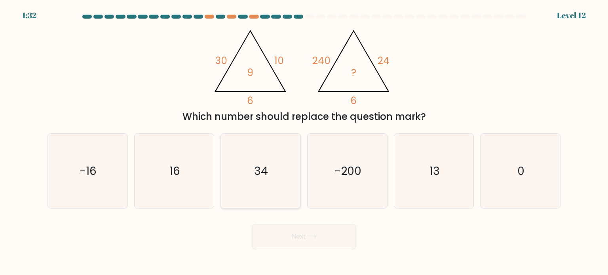
click at [223, 152] on icon "34" at bounding box center [260, 171] width 74 height 74
click at [304, 142] on input "c. 34" at bounding box center [304, 140] width 0 height 4
radio input "true"
click at [191, 159] on icon "16" at bounding box center [174, 171] width 74 height 74
click at [304, 142] on input "b. 16" at bounding box center [304, 140] width 0 height 4
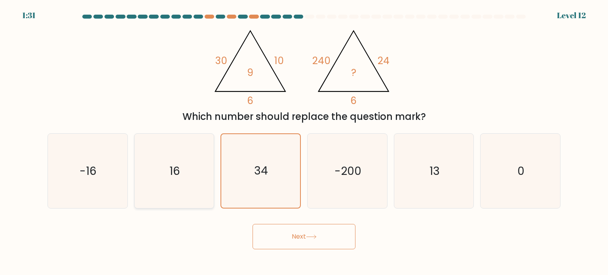
radio input "true"
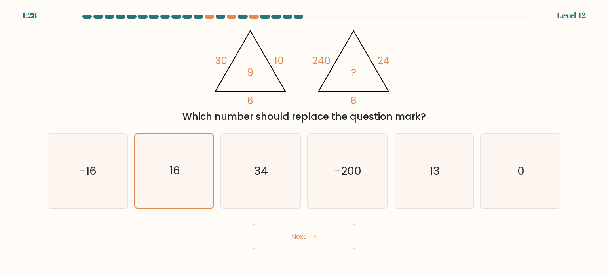
click at [311, 239] on button "Next" at bounding box center [303, 236] width 103 height 25
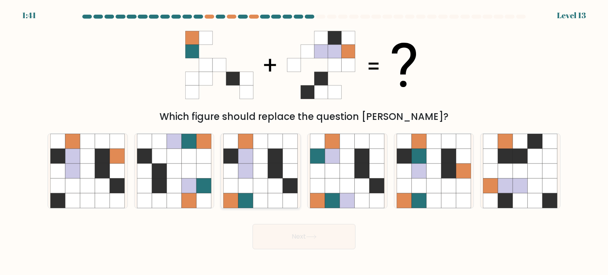
click at [245, 161] on icon at bounding box center [245, 155] width 15 height 15
click at [304, 142] on input "c." at bounding box center [304, 140] width 0 height 4
radio input "true"
click at [323, 244] on button "Next" at bounding box center [303, 236] width 103 height 25
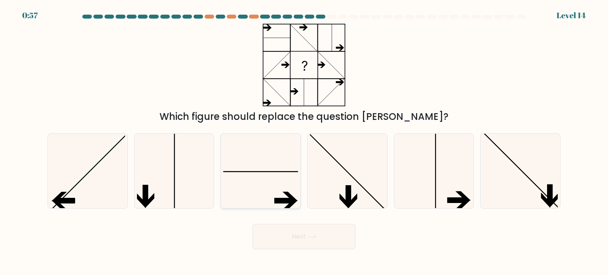
click at [271, 180] on icon at bounding box center [260, 171] width 74 height 74
click at [304, 142] on input "c." at bounding box center [304, 140] width 0 height 4
radio input "true"
click at [286, 236] on button "Next" at bounding box center [303, 236] width 103 height 25
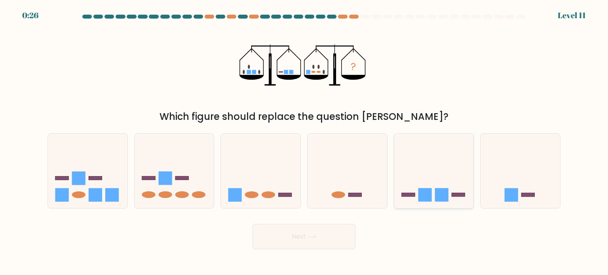
click at [427, 180] on icon at bounding box center [434, 171] width 80 height 66
click at [304, 142] on input "e." at bounding box center [304, 140] width 0 height 4
radio input "true"
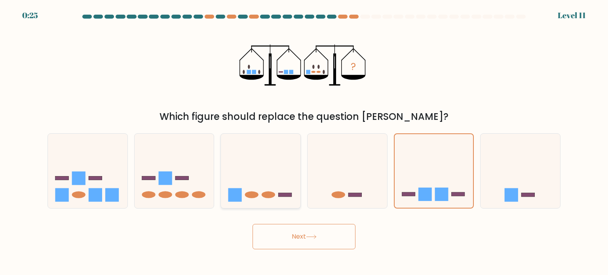
click at [256, 174] on icon at bounding box center [261, 171] width 80 height 66
click at [304, 142] on input "c." at bounding box center [304, 140] width 0 height 4
radio input "true"
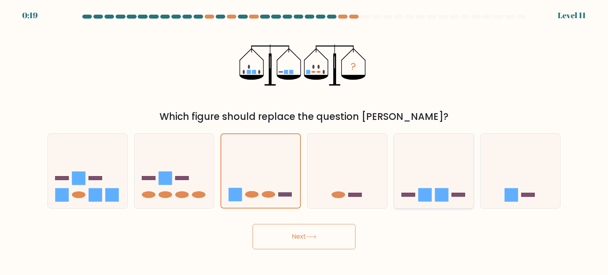
click at [431, 170] on icon at bounding box center [434, 171] width 80 height 66
click at [304, 142] on input "e." at bounding box center [304, 140] width 0 height 4
radio input "true"
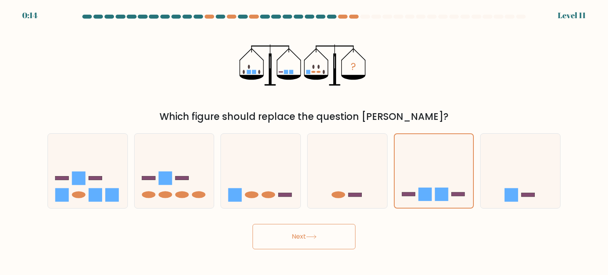
click at [351, 235] on button "Next" at bounding box center [303, 236] width 103 height 25
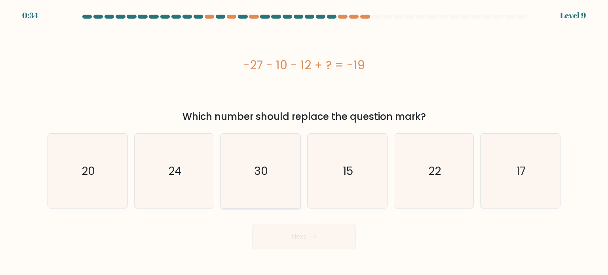
click at [271, 180] on icon "30" at bounding box center [260, 171] width 74 height 74
click at [304, 142] on input "c. 30" at bounding box center [304, 140] width 0 height 4
radio input "true"
click at [305, 244] on button "Next" at bounding box center [303, 236] width 103 height 25
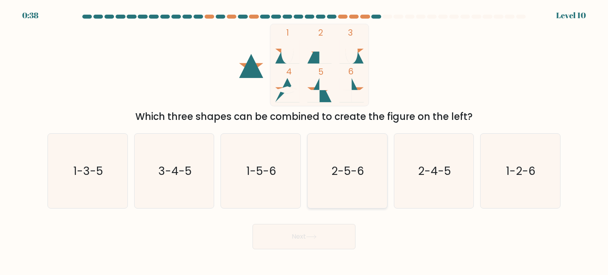
click at [352, 156] on icon "2-5-6" at bounding box center [347, 171] width 74 height 74
click at [304, 142] on input "d. 2-5-6" at bounding box center [304, 140] width 0 height 4
radio input "true"
click at [305, 240] on button "Next" at bounding box center [303, 236] width 103 height 25
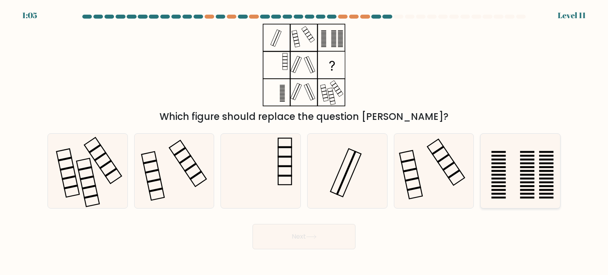
click at [525, 161] on icon at bounding box center [520, 171] width 74 height 74
click at [304, 142] on input "f." at bounding box center [304, 140] width 0 height 4
radio input "true"
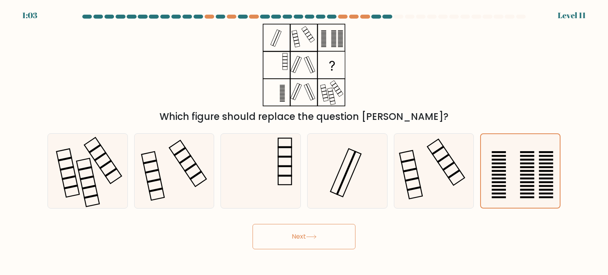
click at [309, 244] on button "Next" at bounding box center [303, 236] width 103 height 25
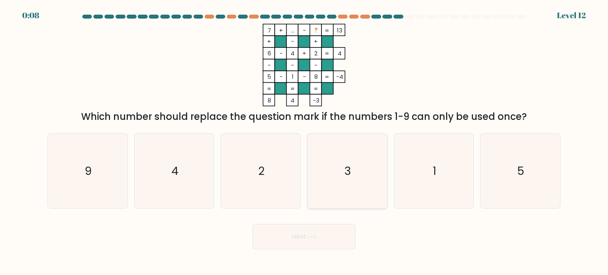
click at [354, 165] on icon "3" at bounding box center [347, 171] width 74 height 74
click at [304, 142] on input "d. 3" at bounding box center [304, 140] width 0 height 4
radio input "true"
click at [318, 239] on button "Next" at bounding box center [303, 236] width 103 height 25
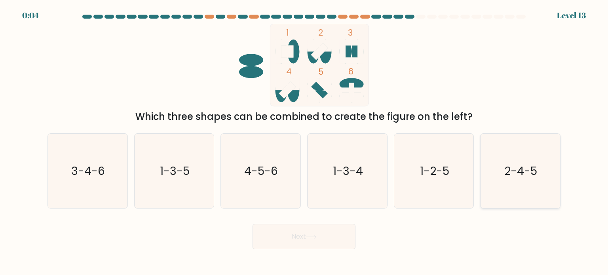
click at [519, 180] on icon "2-4-5" at bounding box center [520, 171] width 74 height 74
click at [304, 142] on input "f. 2-4-5" at bounding box center [304, 140] width 0 height 4
radio input "true"
click at [320, 232] on button "Next" at bounding box center [303, 236] width 103 height 25
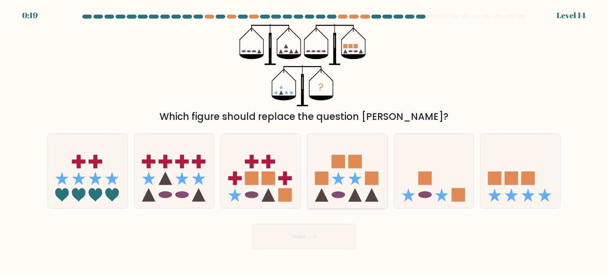
click at [324, 167] on icon at bounding box center [347, 171] width 80 height 66
click at [304, 142] on input "d." at bounding box center [304, 140] width 0 height 4
radio input "true"
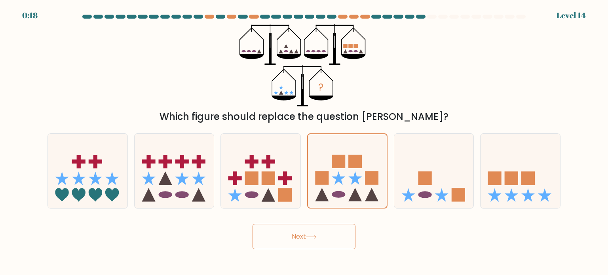
click at [324, 244] on button "Next" at bounding box center [303, 236] width 103 height 25
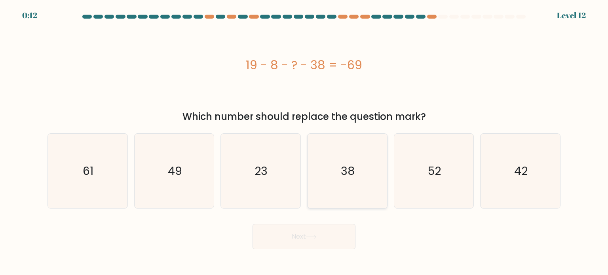
click at [356, 182] on icon "38" at bounding box center [347, 171] width 74 height 74
click at [304, 142] on input "d. 38" at bounding box center [304, 140] width 0 height 4
radio input "true"
click at [443, 178] on icon "52" at bounding box center [433, 171] width 74 height 74
click at [304, 142] on input "e. 52" at bounding box center [304, 140] width 0 height 4
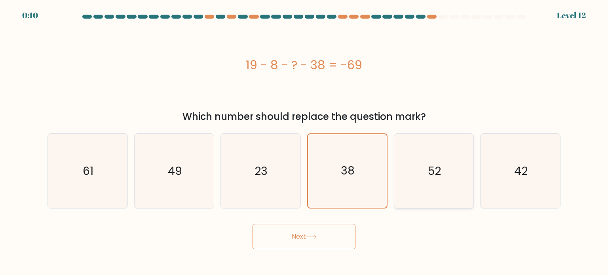
radio input "true"
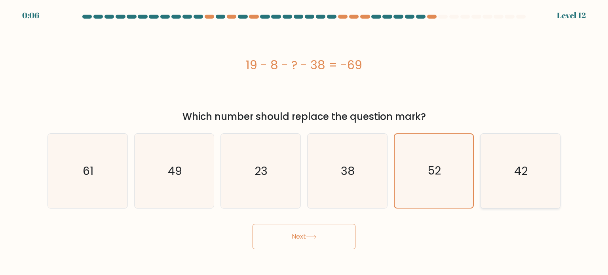
click at [521, 169] on text "42" at bounding box center [520, 171] width 13 height 16
click at [304, 142] on input "f. 42" at bounding box center [304, 140] width 0 height 4
radio input "true"
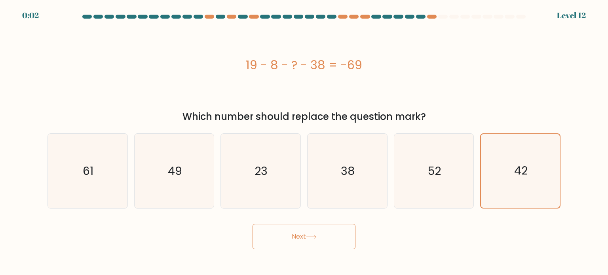
click at [279, 235] on button "Next" at bounding box center [303, 236] width 103 height 25
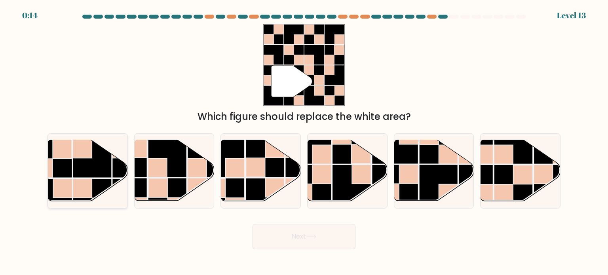
click at [100, 172] on rect at bounding box center [92, 158] width 39 height 39
click at [304, 142] on input "a." at bounding box center [304, 140] width 0 height 4
radio input "true"
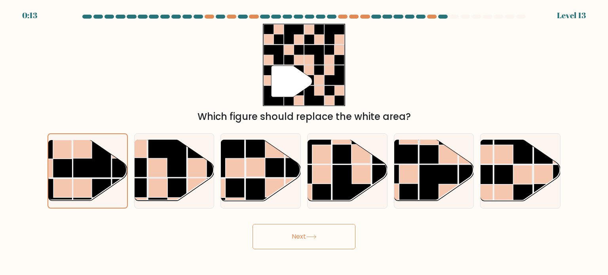
click at [286, 235] on button "Next" at bounding box center [303, 236] width 103 height 25
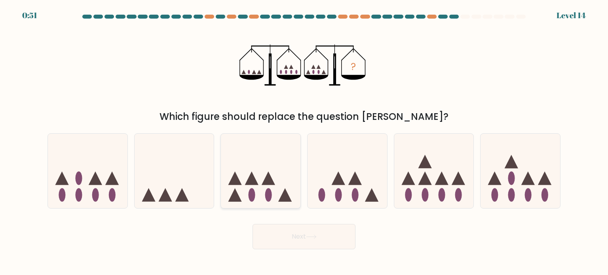
click at [275, 152] on icon at bounding box center [261, 171] width 80 height 66
click at [304, 142] on input "c." at bounding box center [304, 140] width 0 height 4
radio input "true"
click at [292, 232] on button "Next" at bounding box center [303, 236] width 103 height 25
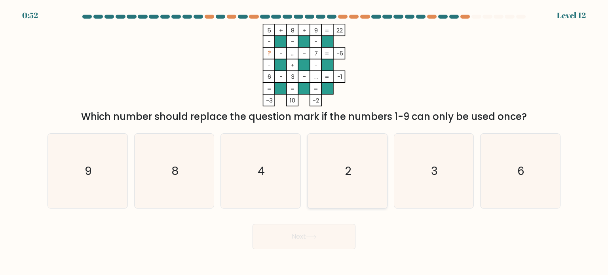
click at [351, 198] on icon "2" at bounding box center [347, 171] width 74 height 74
click at [304, 142] on input "d. 2" at bounding box center [304, 140] width 0 height 4
radio input "true"
click at [308, 241] on button "Next" at bounding box center [303, 236] width 103 height 25
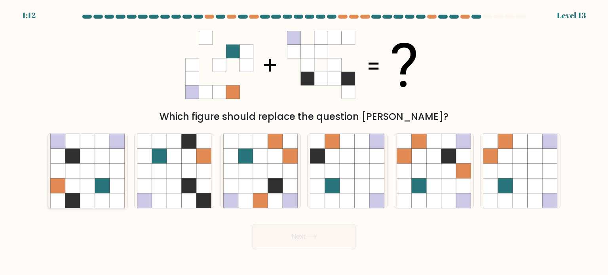
click at [99, 179] on icon at bounding box center [102, 185] width 15 height 15
click at [304, 142] on input "a." at bounding box center [304, 140] width 0 height 4
radio input "true"
click at [300, 237] on button "Next" at bounding box center [303, 236] width 103 height 25
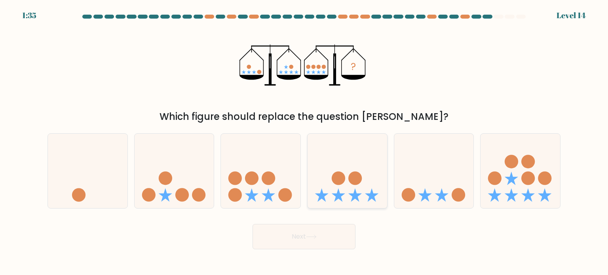
click at [342, 184] on icon at bounding box center [347, 171] width 80 height 66
click at [304, 142] on input "d." at bounding box center [304, 140] width 0 height 4
radio input "true"
click at [314, 235] on icon at bounding box center [311, 237] width 11 height 4
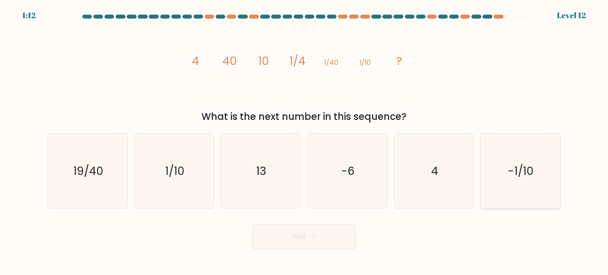
click at [508, 174] on text "-1/10" at bounding box center [521, 171] width 26 height 16
click at [304, 142] on input "f. -1/10" at bounding box center [304, 140] width 0 height 4
radio input "true"
click at [305, 232] on button "Next" at bounding box center [303, 236] width 103 height 25
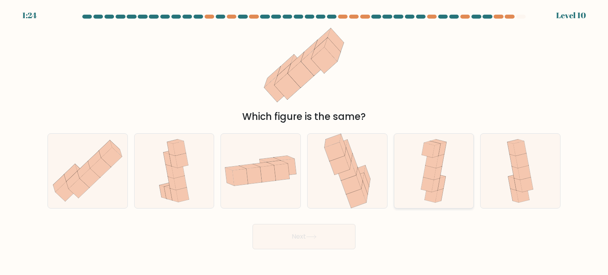
click at [434, 173] on icon at bounding box center [429, 172] width 13 height 15
click at [304, 142] on input "e." at bounding box center [304, 140] width 0 height 4
radio input "true"
click at [329, 238] on button "Next" at bounding box center [303, 236] width 103 height 25
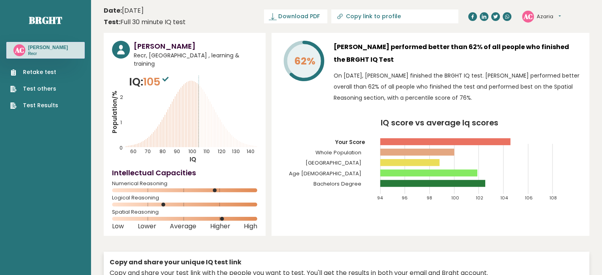
click at [42, 71] on link "Retake test" at bounding box center [34, 72] width 48 height 8
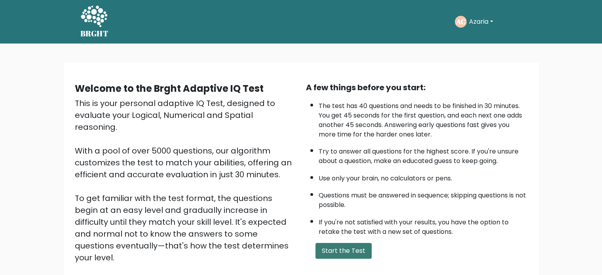
click at [345, 246] on button "Start the Test" at bounding box center [343, 251] width 56 height 16
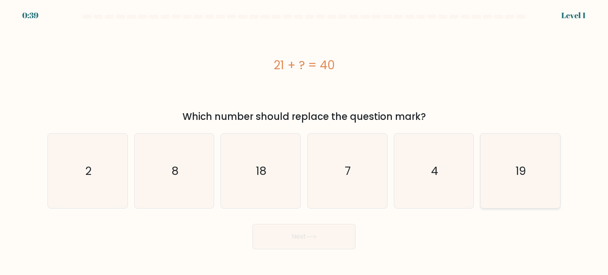
click at [519, 177] on text "19" at bounding box center [520, 171] width 11 height 16
click at [304, 142] on input "f. 19" at bounding box center [304, 140] width 0 height 4
radio input "true"
click at [316, 240] on button "Next" at bounding box center [303, 236] width 103 height 25
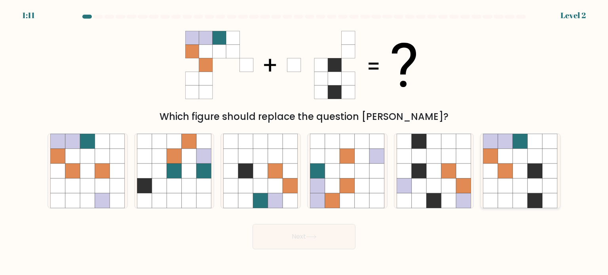
click at [530, 186] on icon at bounding box center [534, 185] width 15 height 15
click at [304, 142] on input "f." at bounding box center [304, 140] width 0 height 4
radio input "true"
click at [309, 235] on icon at bounding box center [311, 237] width 11 height 4
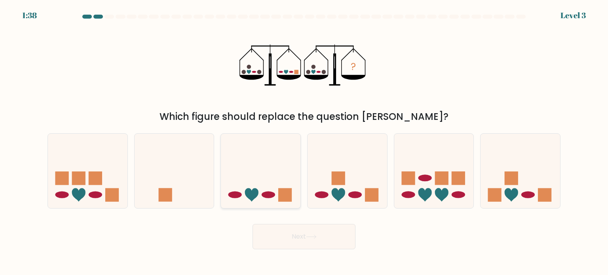
click at [289, 190] on rect at bounding box center [285, 194] width 13 height 13
click at [304, 142] on input "c." at bounding box center [304, 140] width 0 height 4
radio input "true"
click at [312, 241] on button "Next" at bounding box center [303, 236] width 103 height 25
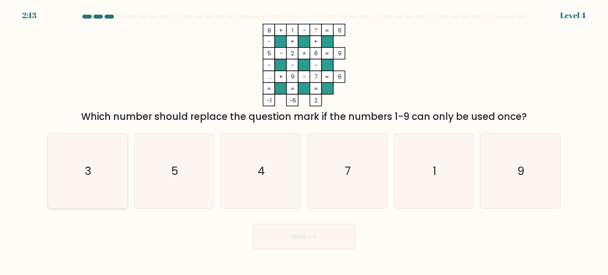
click at [95, 190] on icon "3" at bounding box center [87, 171] width 74 height 74
click at [304, 142] on input "a. 3" at bounding box center [304, 140] width 0 height 4
radio input "true"
click at [265, 243] on button "Next" at bounding box center [303, 236] width 103 height 25
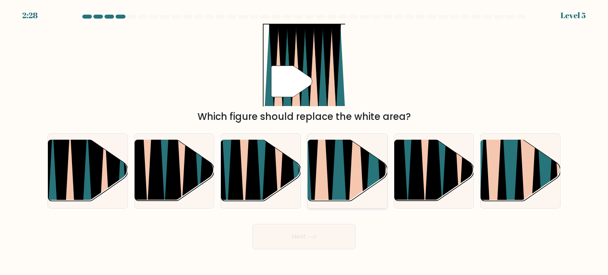
click at [319, 180] on icon at bounding box center [321, 139] width 17 height 159
click at [304, 142] on input "d." at bounding box center [304, 140] width 0 height 4
radio input "true"
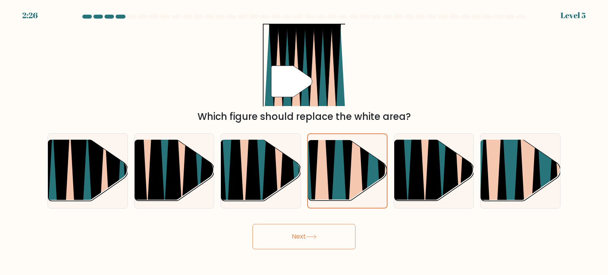
click at [306, 239] on button "Next" at bounding box center [303, 236] width 103 height 25
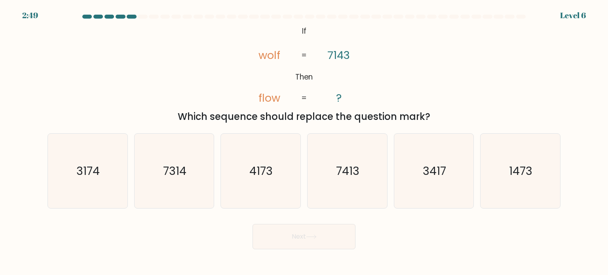
click at [474, 182] on div "e. 3417" at bounding box center [433, 170] width 87 height 75
click at [443, 185] on icon "3417" at bounding box center [433, 171] width 74 height 74
click at [304, 142] on input "e. 3417" at bounding box center [304, 140] width 0 height 4
radio input "true"
click at [294, 247] on button "Next" at bounding box center [303, 236] width 103 height 25
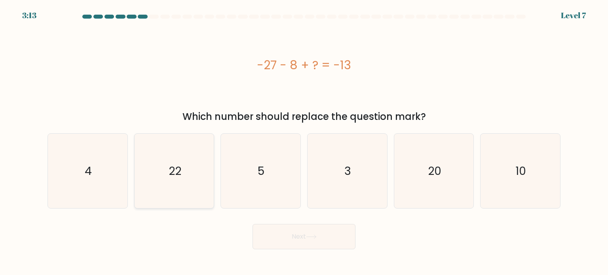
click at [153, 171] on icon "22" at bounding box center [174, 171] width 74 height 74
click at [304, 142] on input "b. 22" at bounding box center [304, 140] width 0 height 4
radio input "true"
click at [289, 229] on button "Next" at bounding box center [303, 236] width 103 height 25
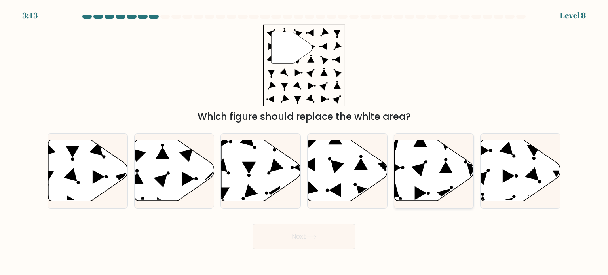
click at [419, 176] on icon at bounding box center [434, 170] width 80 height 61
click at [304, 142] on input "e." at bounding box center [304, 140] width 0 height 4
radio input "true"
click at [320, 245] on button "Next" at bounding box center [303, 236] width 103 height 25
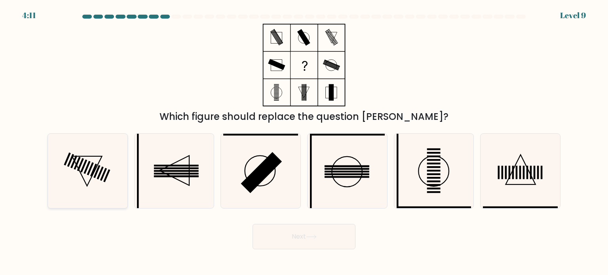
click at [63, 169] on icon at bounding box center [87, 171] width 74 height 74
click at [304, 142] on input "a." at bounding box center [304, 140] width 0 height 4
radio input "true"
click at [288, 246] on button "Next" at bounding box center [303, 236] width 103 height 25
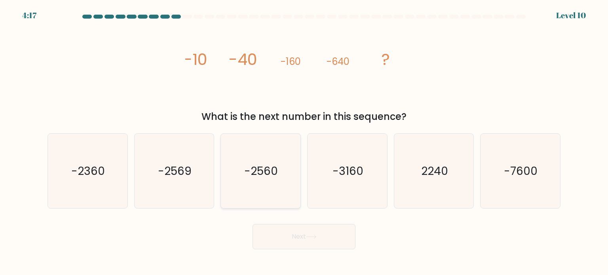
click at [262, 178] on icon "-2560" at bounding box center [260, 171] width 74 height 74
click at [304, 142] on input "c. -2560" at bounding box center [304, 140] width 0 height 4
radio input "true"
click at [292, 234] on button "Next" at bounding box center [303, 236] width 103 height 25
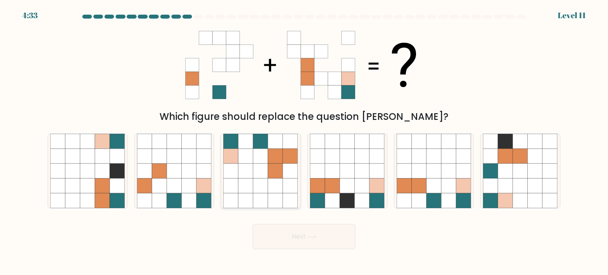
click at [250, 148] on icon at bounding box center [245, 155] width 15 height 15
click at [304, 142] on input "c." at bounding box center [304, 140] width 0 height 4
radio input "true"
click at [284, 155] on icon at bounding box center [289, 156] width 15 height 15
click at [304, 142] on input "c." at bounding box center [304, 140] width 0 height 4
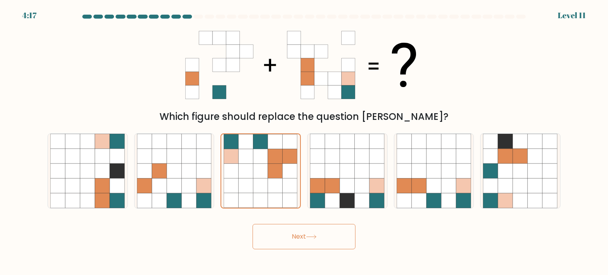
click at [292, 235] on button "Next" at bounding box center [303, 236] width 103 height 25
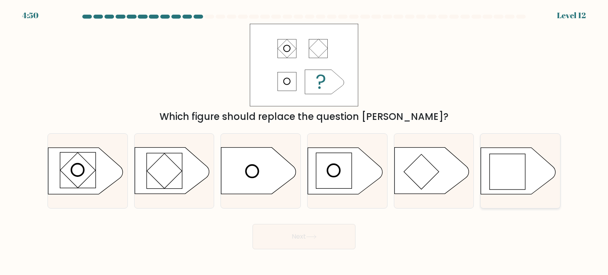
click at [499, 168] on rect at bounding box center [507, 172] width 36 height 36
click at [304, 142] on input "f." at bounding box center [304, 140] width 0 height 4
radio input "true"
click at [301, 231] on button "Next" at bounding box center [303, 236] width 103 height 25
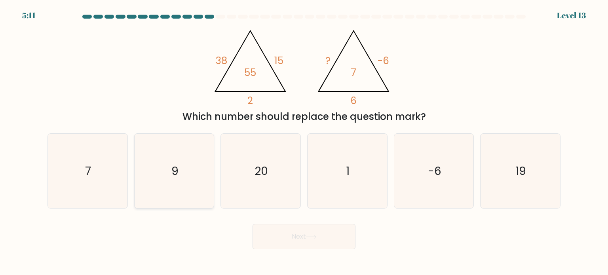
click at [176, 180] on icon "9" at bounding box center [174, 171] width 74 height 74
click at [304, 142] on input "b. 9" at bounding box center [304, 140] width 0 height 4
radio input "true"
click at [312, 240] on button "Next" at bounding box center [303, 236] width 103 height 25
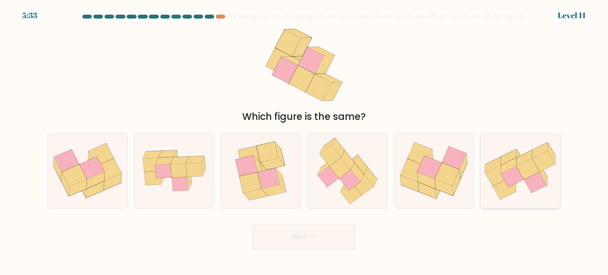
click at [522, 185] on icon at bounding box center [520, 171] width 80 height 59
click at [304, 142] on input "f." at bounding box center [304, 140] width 0 height 4
radio input "true"
click at [308, 245] on button "Next" at bounding box center [303, 236] width 103 height 25
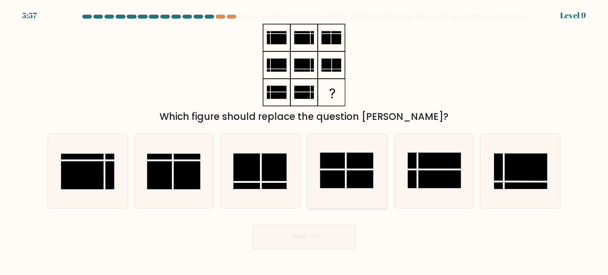
click at [348, 175] on rect at bounding box center [346, 170] width 53 height 36
click at [304, 142] on input "d." at bounding box center [304, 140] width 0 height 4
radio input "true"
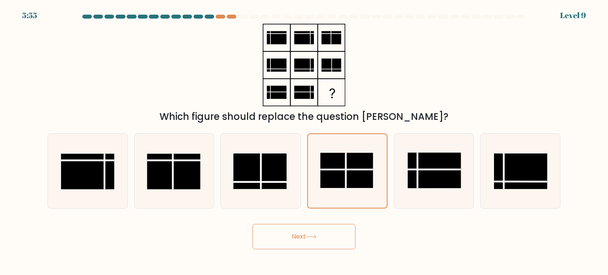
click at [277, 237] on button "Next" at bounding box center [303, 236] width 103 height 25
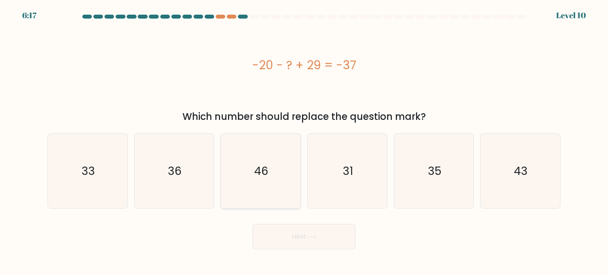
click at [254, 204] on icon "46" at bounding box center [260, 171] width 74 height 74
click at [304, 142] on input "c. 46" at bounding box center [304, 140] width 0 height 4
radio input "true"
click at [291, 243] on button "Next" at bounding box center [303, 236] width 103 height 25
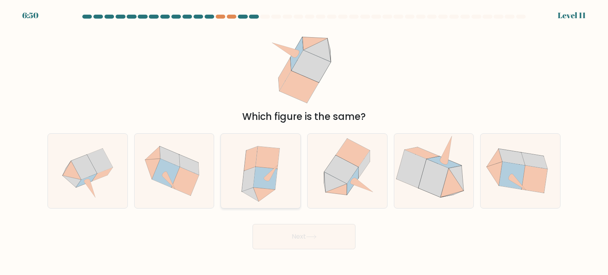
click at [269, 163] on icon at bounding box center [268, 157] width 24 height 23
click at [304, 142] on input "c." at bounding box center [304, 140] width 0 height 4
radio input "true"
click at [314, 240] on button "Next" at bounding box center [303, 236] width 103 height 25
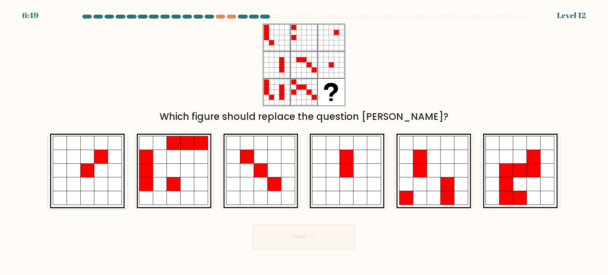
click at [101, 177] on icon at bounding box center [102, 184] width 14 height 14
click at [304, 142] on input "a." at bounding box center [304, 140] width 0 height 4
radio input "true"
click at [280, 238] on button "Next" at bounding box center [303, 236] width 103 height 25
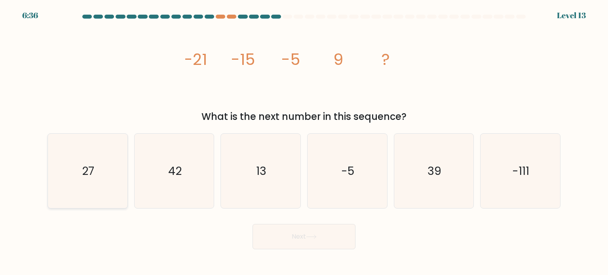
click at [102, 182] on icon "27" at bounding box center [87, 171] width 74 height 74
click at [304, 142] on input "a. 27" at bounding box center [304, 140] width 0 height 4
radio input "true"
click at [287, 238] on button "Next" at bounding box center [303, 236] width 103 height 25
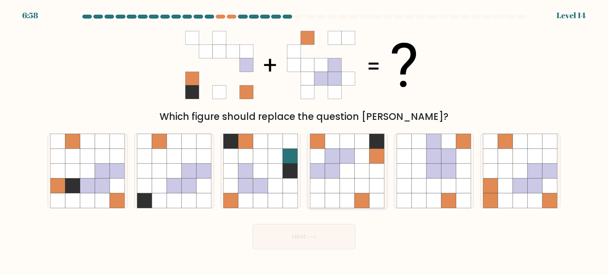
click at [354, 178] on icon at bounding box center [361, 185] width 15 height 15
click at [304, 142] on input "d." at bounding box center [304, 140] width 0 height 4
radio input "true"
click at [301, 240] on button "Next" at bounding box center [303, 236] width 103 height 25
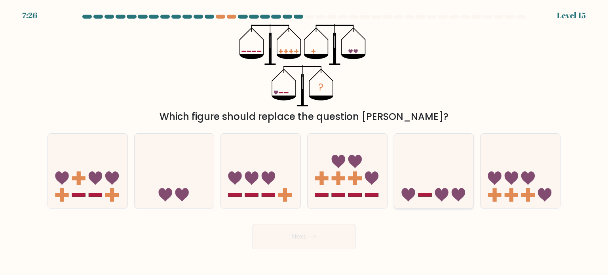
click at [444, 169] on icon at bounding box center [434, 171] width 80 height 66
click at [304, 142] on input "e." at bounding box center [304, 140] width 0 height 4
radio input "true"
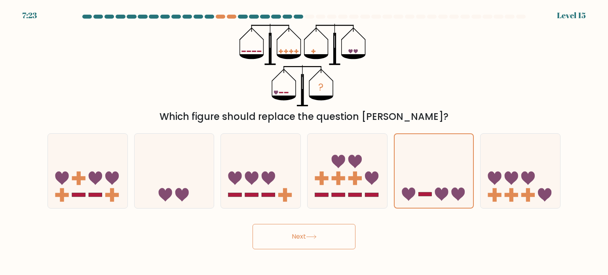
click at [290, 240] on button "Next" at bounding box center [303, 236] width 103 height 25
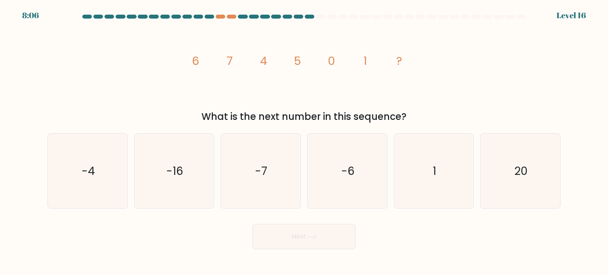
click at [290, 240] on button "Next" at bounding box center [303, 236] width 103 height 25
click at [447, 76] on div "image/svg+xml 6 7 4 5 0 1 ? What is the next number in this sequence?" at bounding box center [304, 74] width 522 height 100
click at [107, 167] on icon "-4" at bounding box center [87, 171] width 74 height 74
click at [304, 142] on input "a. -4" at bounding box center [304, 140] width 0 height 4
radio input "true"
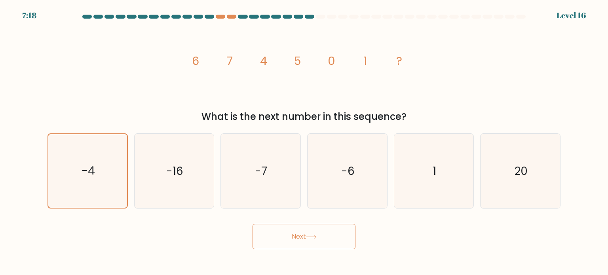
click at [313, 237] on icon at bounding box center [311, 237] width 11 height 4
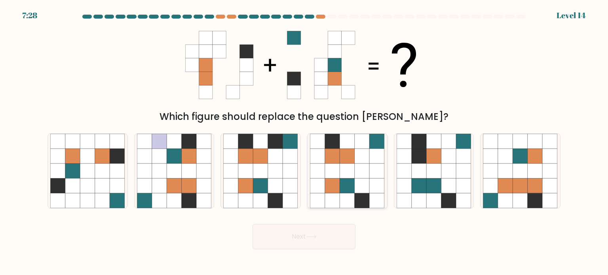
click at [333, 180] on icon at bounding box center [332, 185] width 15 height 15
click at [304, 142] on input "d." at bounding box center [304, 140] width 0 height 4
radio input "true"
click at [299, 240] on button "Next" at bounding box center [303, 236] width 103 height 25
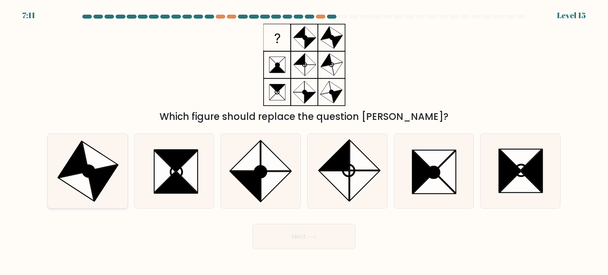
click at [97, 166] on icon at bounding box center [100, 155] width 36 height 29
click at [304, 142] on input "a." at bounding box center [304, 140] width 0 height 4
radio input "true"
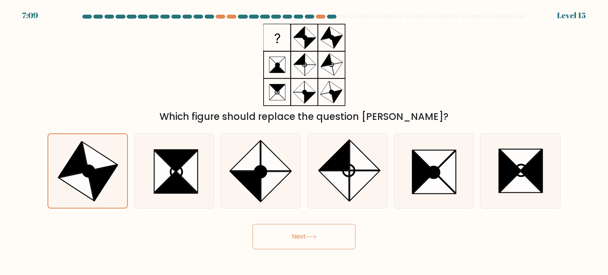
click at [284, 243] on button "Next" at bounding box center [303, 236] width 103 height 25
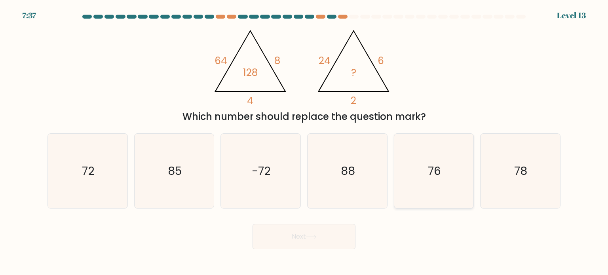
click at [414, 173] on icon "76" at bounding box center [433, 171] width 74 height 74
click at [304, 142] on input "e. 76" at bounding box center [304, 140] width 0 height 4
radio input "true"
click at [106, 182] on icon "72" at bounding box center [87, 171] width 74 height 74
click at [304, 142] on input "a. 72" at bounding box center [304, 140] width 0 height 4
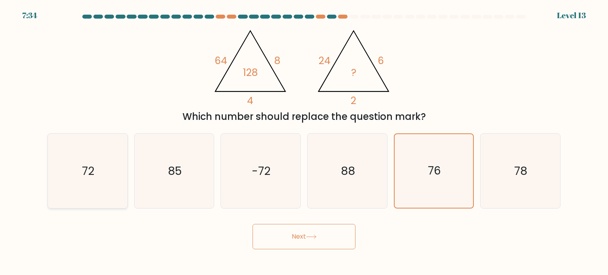
radio input "true"
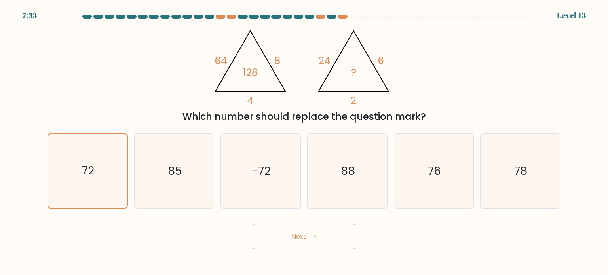
click at [311, 231] on button "Next" at bounding box center [303, 236] width 103 height 25
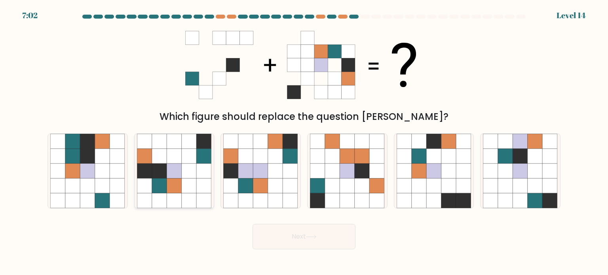
click at [172, 171] on icon at bounding box center [174, 170] width 15 height 15
click at [304, 142] on input "b." at bounding box center [304, 140] width 0 height 4
radio input "true"
click at [319, 244] on button "Next" at bounding box center [303, 236] width 103 height 25
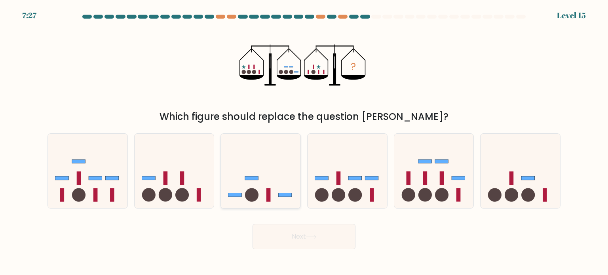
click at [237, 169] on icon at bounding box center [261, 171] width 80 height 66
click at [304, 142] on input "c." at bounding box center [304, 140] width 0 height 4
radio input "true"
click at [280, 241] on button "Next" at bounding box center [303, 236] width 103 height 25
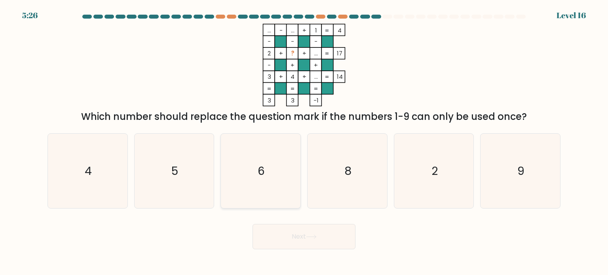
click at [269, 160] on icon "6" at bounding box center [260, 171] width 74 height 74
click at [304, 142] on input "c. 6" at bounding box center [304, 140] width 0 height 4
radio input "true"
click at [307, 237] on button "Next" at bounding box center [303, 236] width 103 height 25
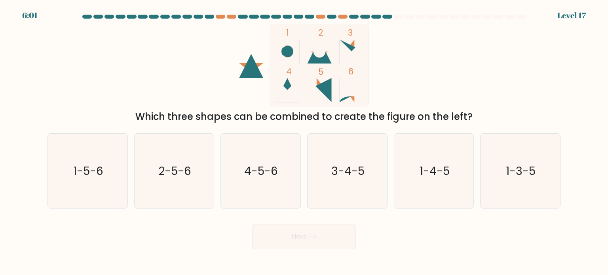
click at [326, 123] on div "Which three shapes can be combined to create the figure on the left?" at bounding box center [303, 117] width 503 height 14
click at [179, 168] on text "2-5-6" at bounding box center [174, 171] width 33 height 16
click at [304, 142] on input "b. 2-5-6" at bounding box center [304, 140] width 0 height 4
radio input "true"
click at [415, 186] on icon "1-4-5" at bounding box center [433, 171] width 74 height 74
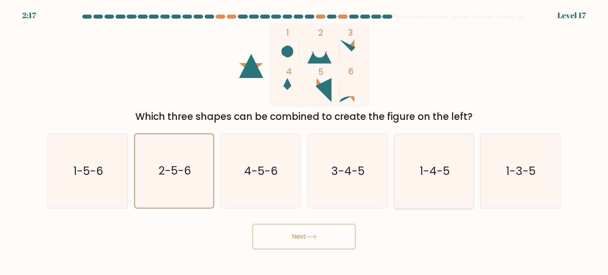
click at [304, 142] on input "e. 1-4-5" at bounding box center [304, 140] width 0 height 4
radio input "true"
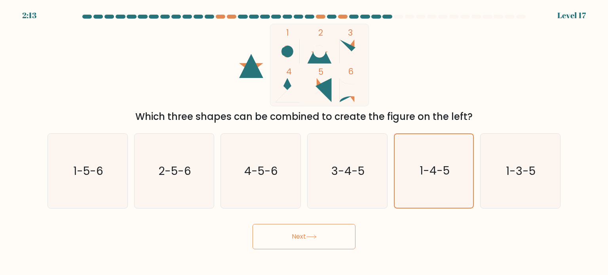
click at [322, 224] on div "Next" at bounding box center [304, 233] width 522 height 31
click at [323, 231] on button "Next" at bounding box center [303, 236] width 103 height 25
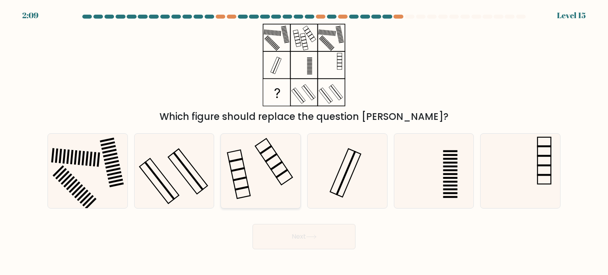
click at [280, 169] on icon at bounding box center [260, 171] width 74 height 74
click at [304, 142] on input "c." at bounding box center [304, 140] width 0 height 4
radio input "true"
click at [299, 237] on button "Next" at bounding box center [303, 236] width 103 height 25
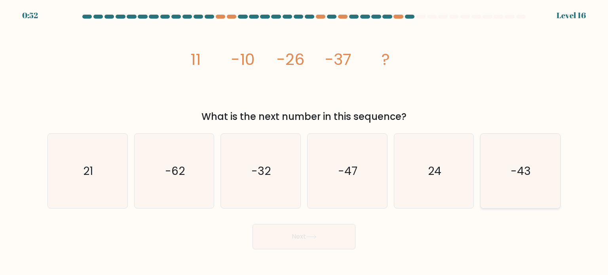
click at [530, 182] on icon "-43" at bounding box center [520, 171] width 74 height 74
click at [304, 142] on input "f. -43" at bounding box center [304, 140] width 0 height 4
radio input "true"
click at [296, 236] on button "Next" at bounding box center [303, 236] width 103 height 25
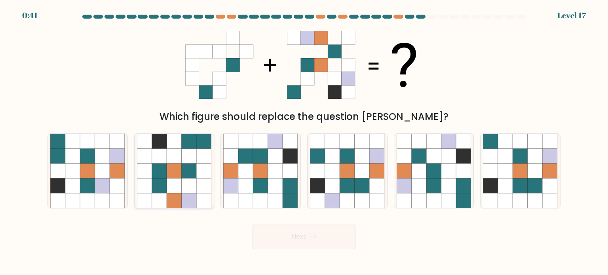
click at [170, 173] on icon at bounding box center [174, 170] width 15 height 15
click at [304, 142] on input "b." at bounding box center [304, 140] width 0 height 4
radio input "true"
click at [300, 240] on button "Next" at bounding box center [303, 236] width 103 height 25
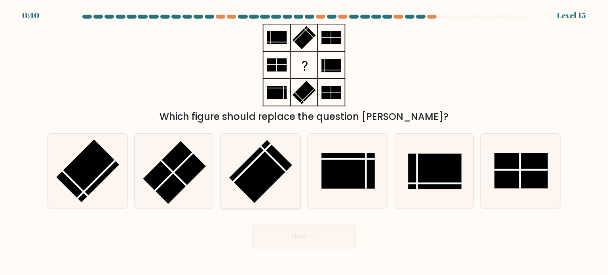
click at [258, 187] on rect at bounding box center [260, 171] width 63 height 63
click at [304, 142] on input "c." at bounding box center [304, 140] width 0 height 4
radio input "true"
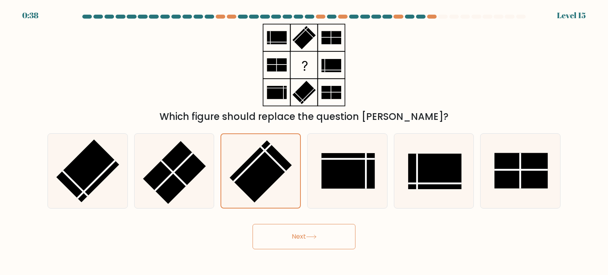
click at [298, 235] on button "Next" at bounding box center [303, 236] width 103 height 25
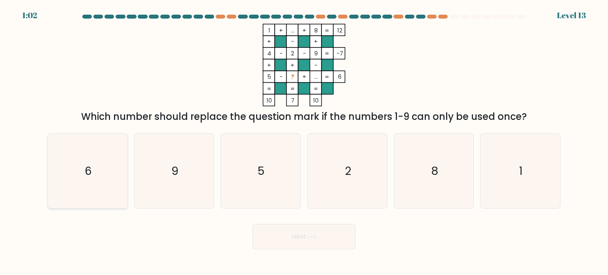
click at [81, 176] on icon "6" at bounding box center [87, 171] width 74 height 74
click at [304, 142] on input "a. 6" at bounding box center [304, 140] width 0 height 4
radio input "true"
click at [293, 244] on button "Next" at bounding box center [303, 236] width 103 height 25
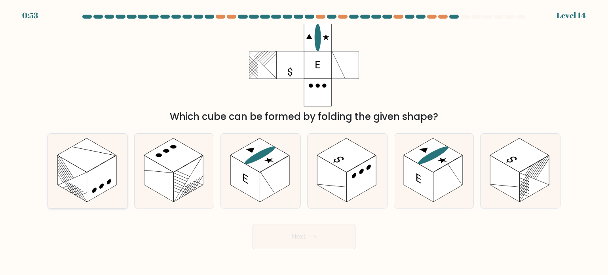
click at [76, 172] on rect at bounding box center [72, 178] width 30 height 47
click at [304, 142] on input "a." at bounding box center [304, 140] width 0 height 4
radio input "true"
click at [328, 248] on button "Next" at bounding box center [303, 236] width 103 height 25
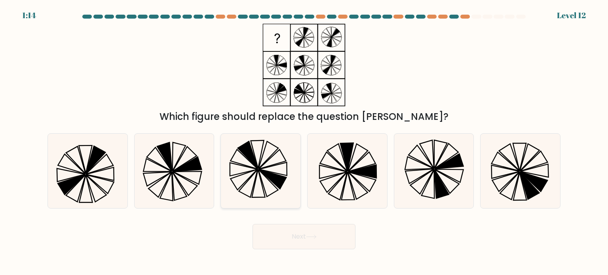
click at [272, 163] on icon at bounding box center [260, 171] width 74 height 74
click at [304, 142] on input "c." at bounding box center [304, 140] width 0 height 4
radio input "true"
click at [306, 233] on button "Next" at bounding box center [303, 236] width 103 height 25
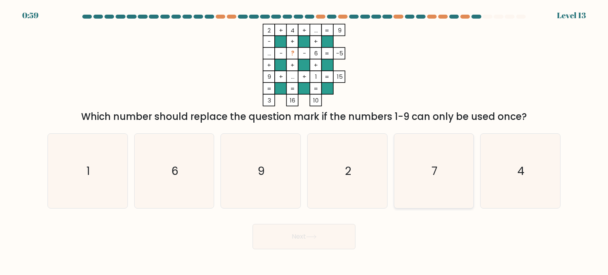
click at [443, 172] on icon "7" at bounding box center [433, 171] width 74 height 74
click at [304, 142] on input "e. 7" at bounding box center [304, 140] width 0 height 4
radio input "true"
click at [302, 242] on button "Next" at bounding box center [303, 236] width 103 height 25
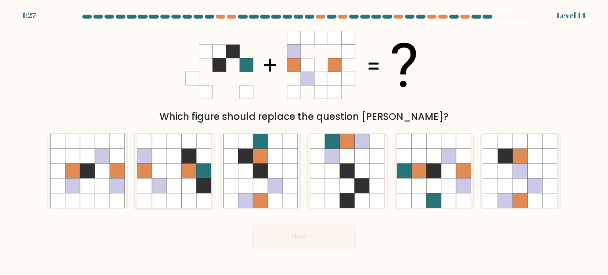
click at [199, 169] on icon at bounding box center [203, 170] width 15 height 15
click at [304, 142] on input "b." at bounding box center [304, 140] width 0 height 4
radio input "true"
click at [262, 153] on icon at bounding box center [260, 155] width 15 height 15
click at [304, 142] on input "c." at bounding box center [304, 140] width 0 height 4
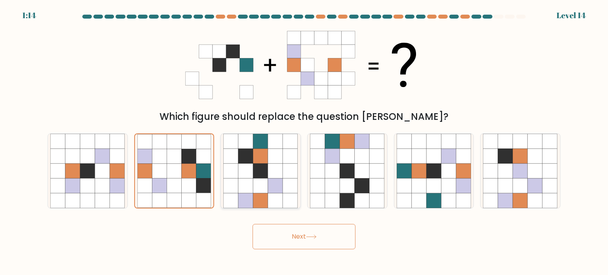
radio input "true"
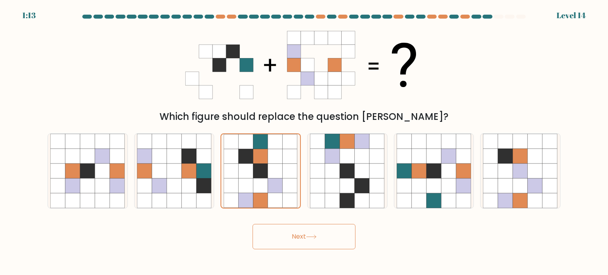
click at [311, 246] on button "Next" at bounding box center [303, 236] width 103 height 25
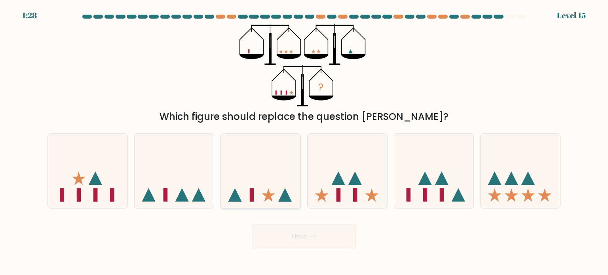
click at [278, 201] on icon at bounding box center [261, 171] width 80 height 66
click at [304, 142] on input "c." at bounding box center [304, 140] width 0 height 4
radio input "true"
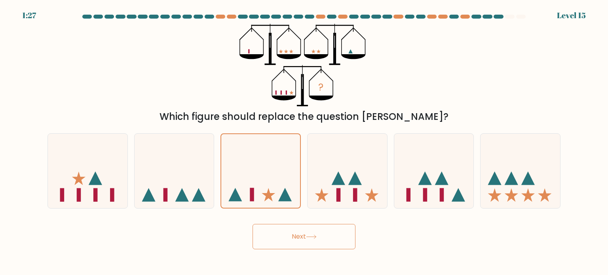
click at [286, 242] on button "Next" at bounding box center [303, 236] width 103 height 25
click at [306, 246] on button "Next" at bounding box center [303, 236] width 103 height 25
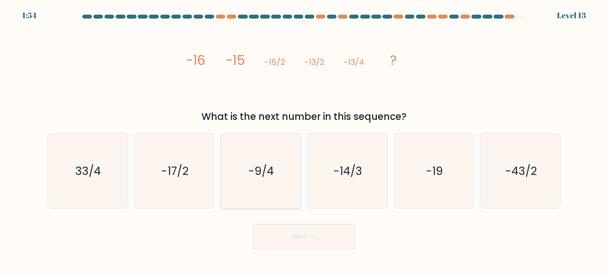
click at [255, 184] on icon "-9/4" at bounding box center [260, 171] width 74 height 74
click at [304, 142] on input "c. -9/4" at bounding box center [304, 140] width 0 height 4
radio input "true"
click at [288, 218] on div "Next" at bounding box center [304, 233] width 522 height 31
click at [291, 231] on button "Next" at bounding box center [303, 236] width 103 height 25
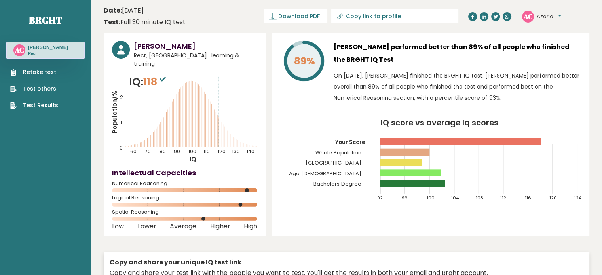
click at [465, 104] on div "[PERSON_NAME] performed better than 89% of all people who finished the BRGHT IQ…" at bounding box center [457, 74] width 247 height 66
